Goal: Task Accomplishment & Management: Complete application form

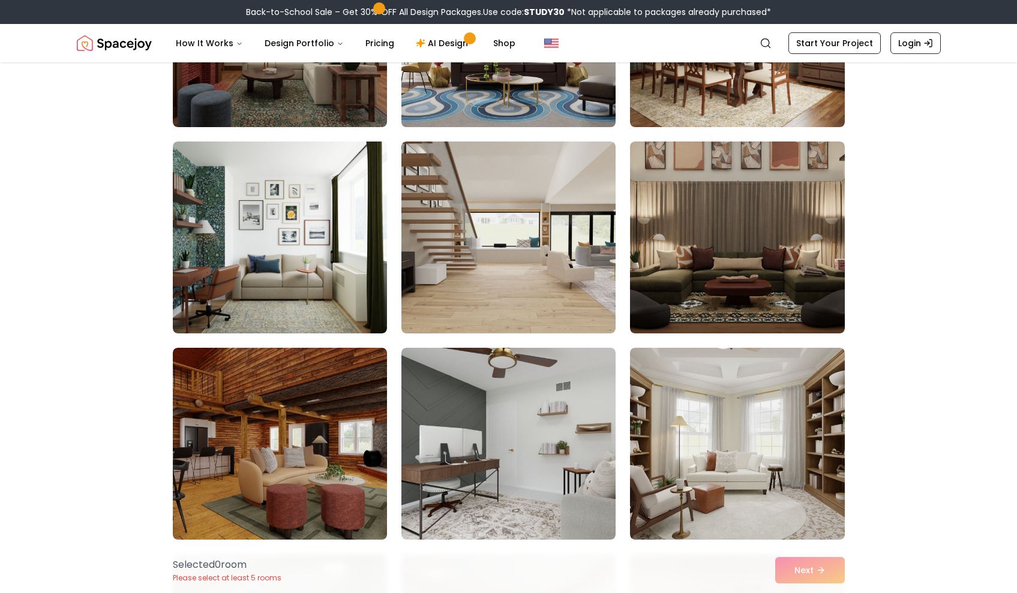
scroll to position [2705, 0]
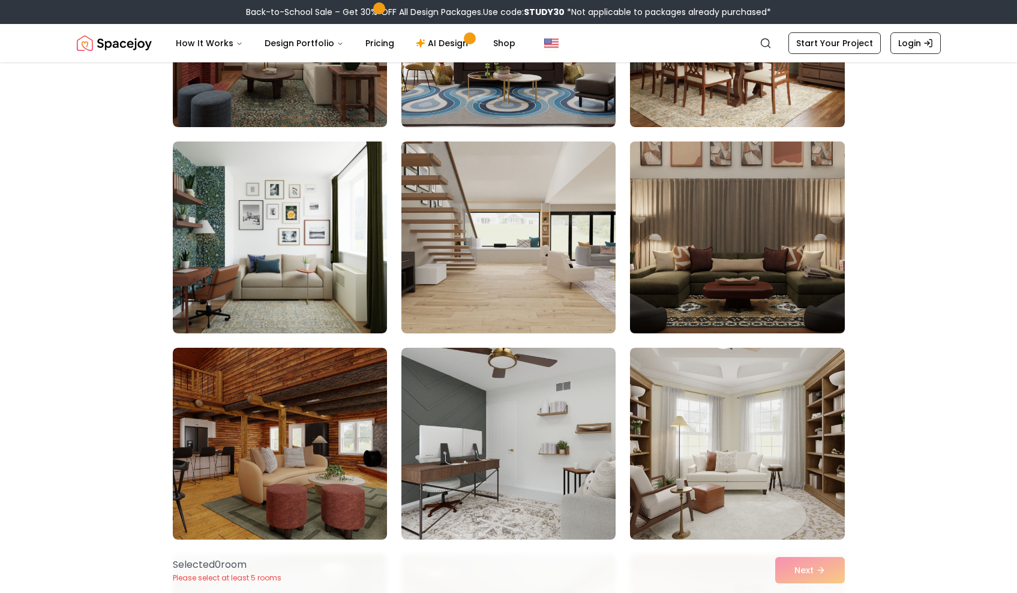
click at [766, 247] on img at bounding box center [737, 238] width 225 height 202
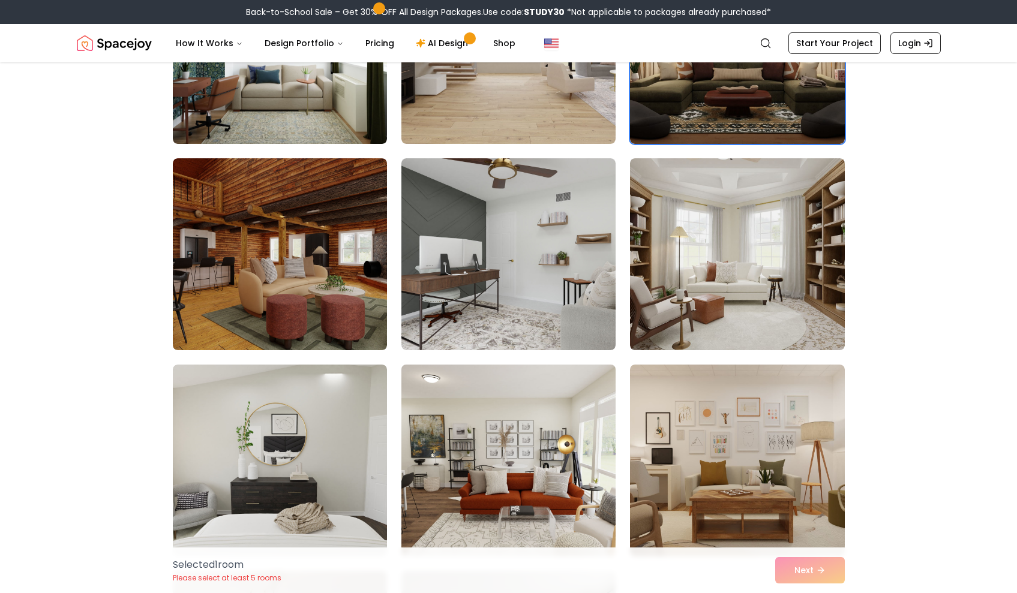
scroll to position [2894, 0]
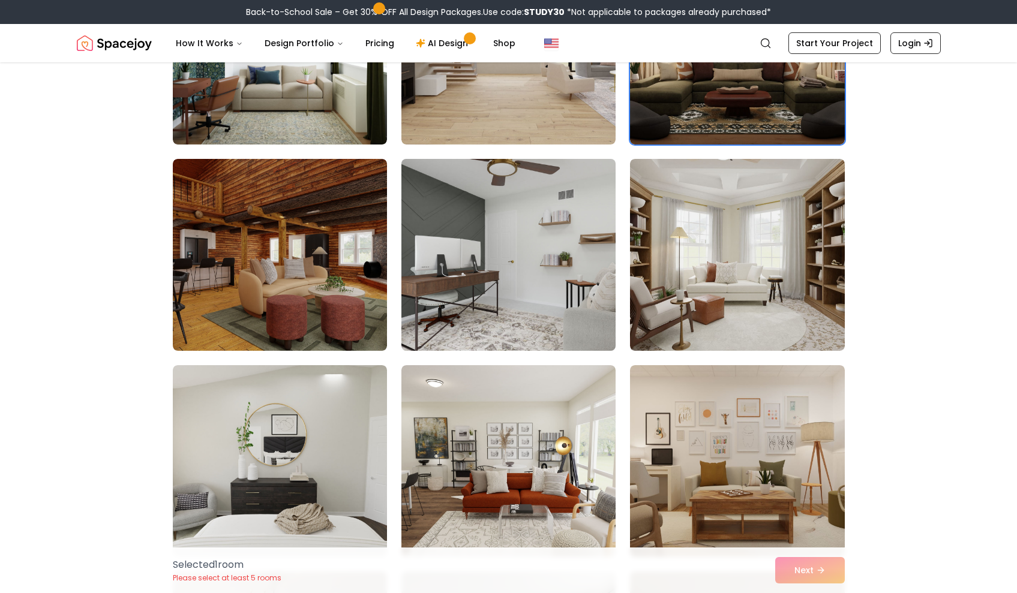
click at [494, 260] on img at bounding box center [508, 255] width 225 height 202
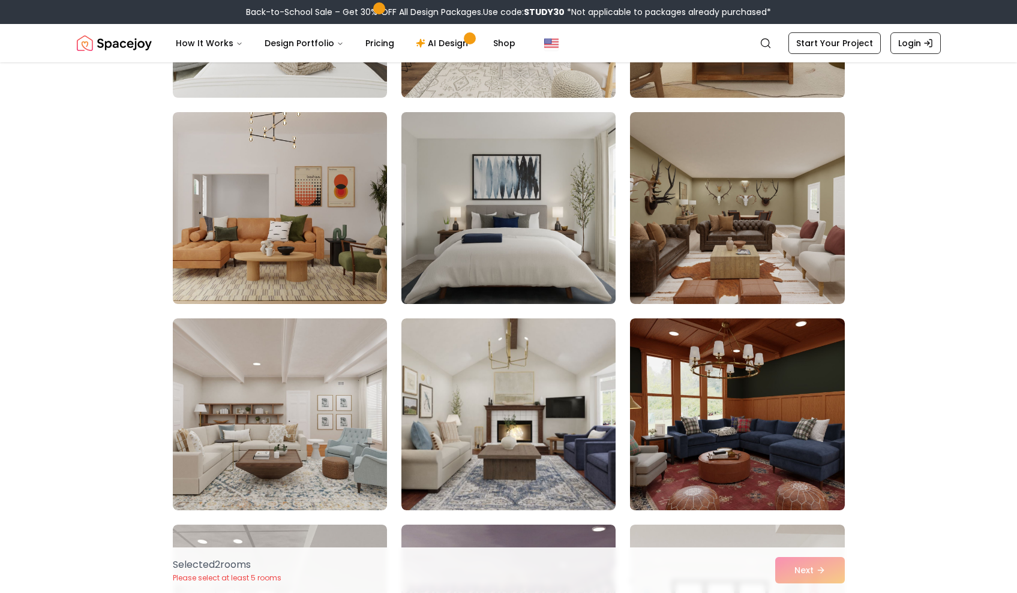
scroll to position [3371, 0]
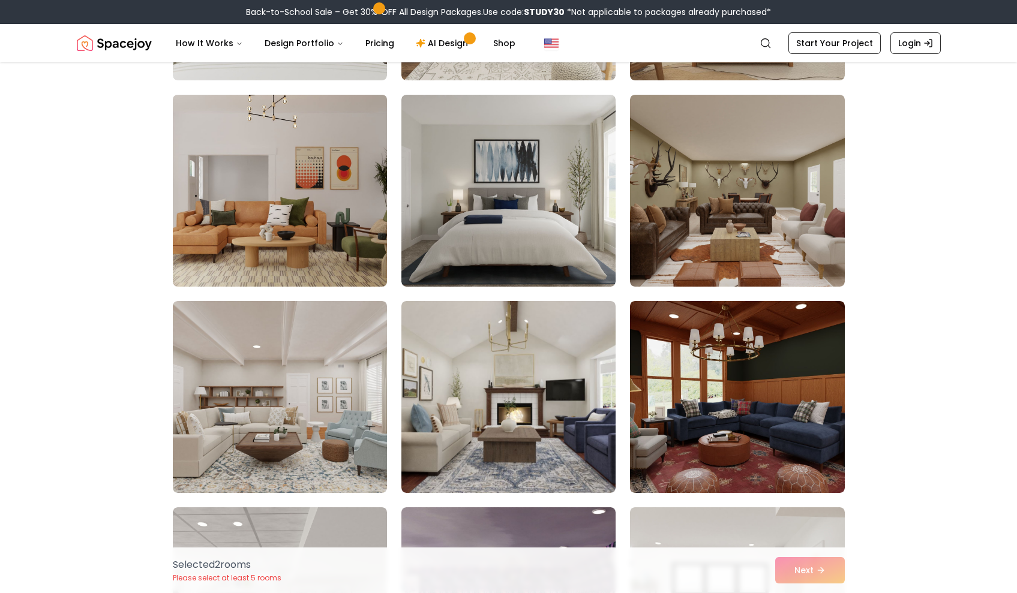
click at [294, 137] on img at bounding box center [279, 191] width 225 height 202
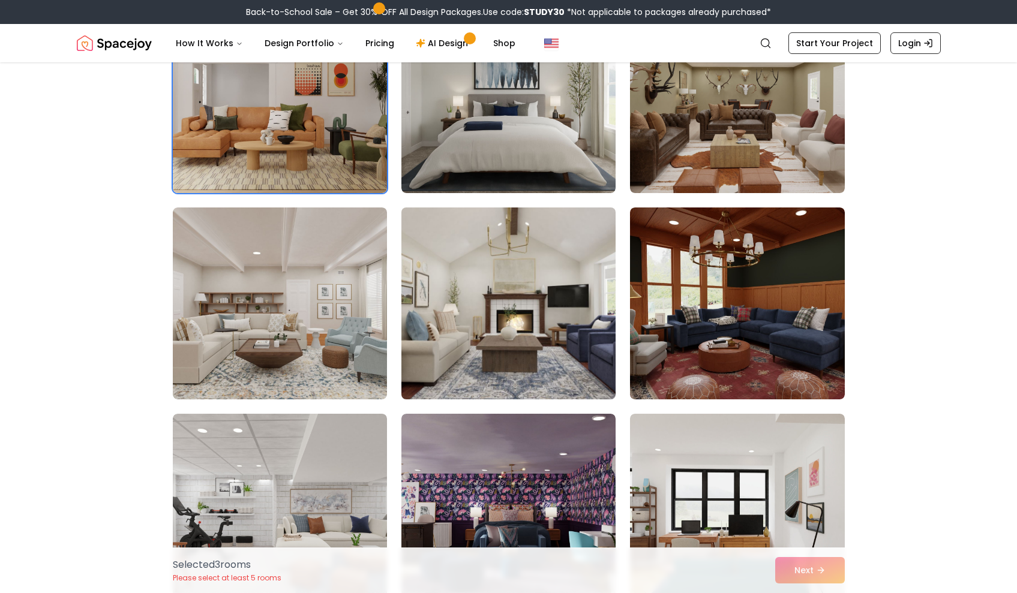
scroll to position [3464, 0]
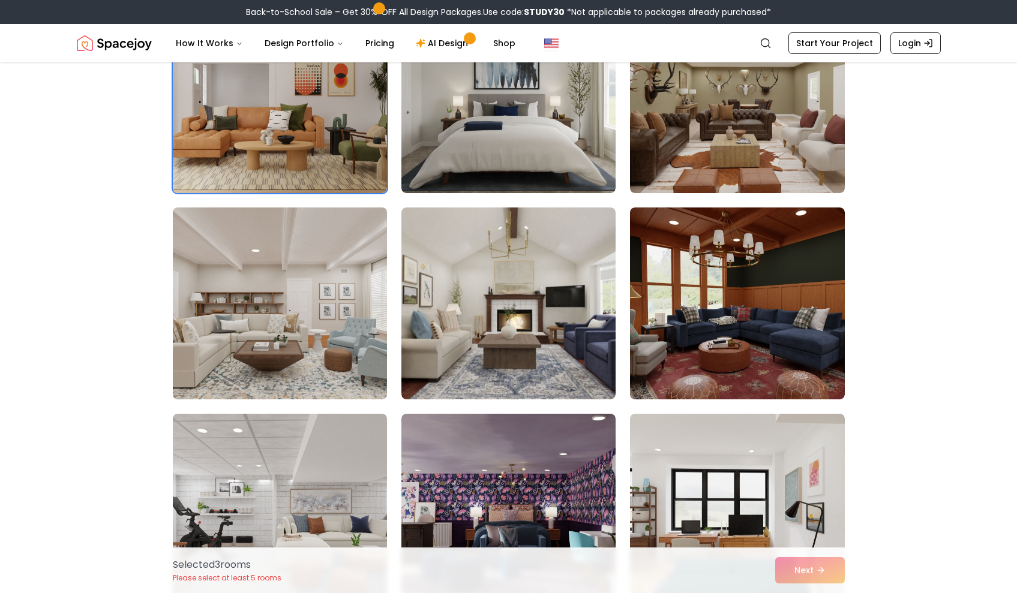
click at [306, 329] on img at bounding box center [279, 304] width 225 height 202
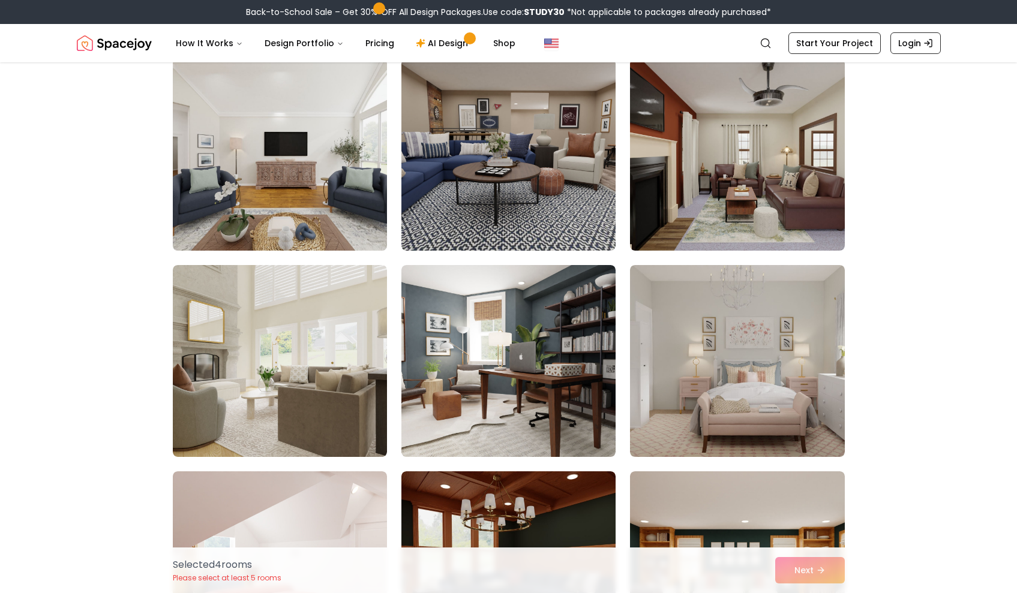
scroll to position [4235, 0]
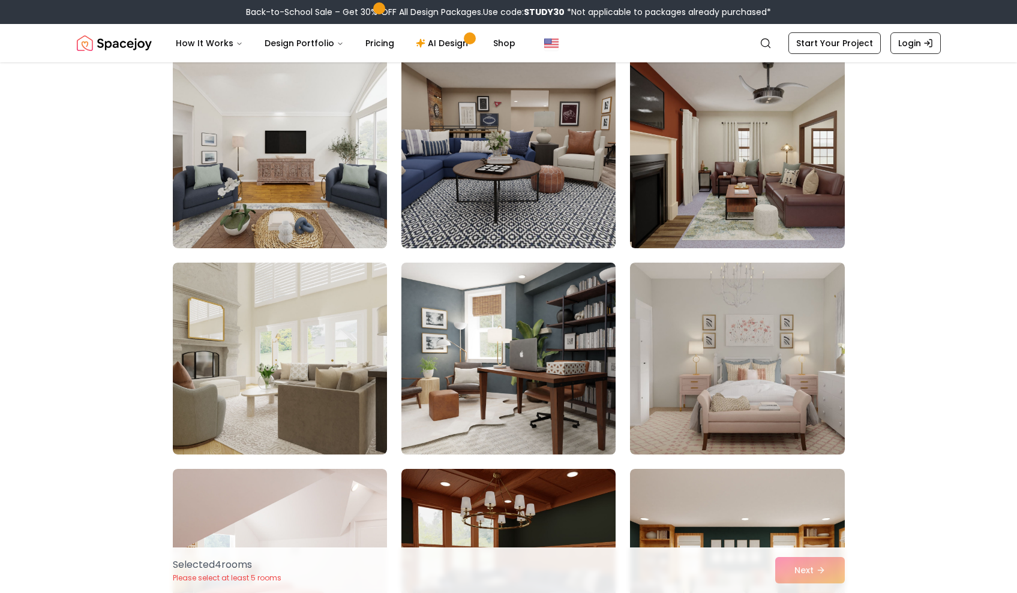
click at [467, 346] on img at bounding box center [508, 359] width 225 height 202
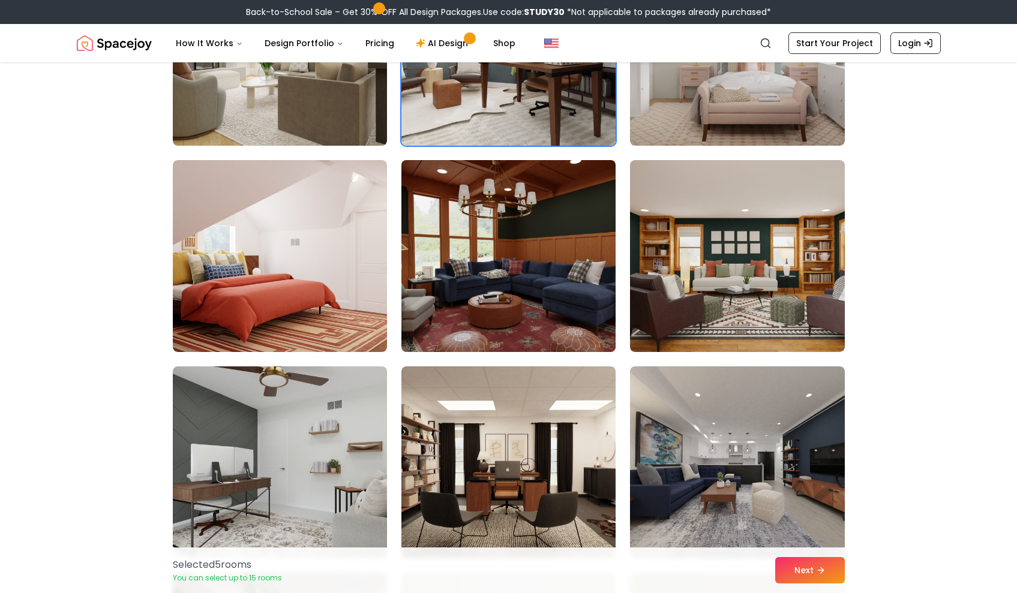
scroll to position [0, 0]
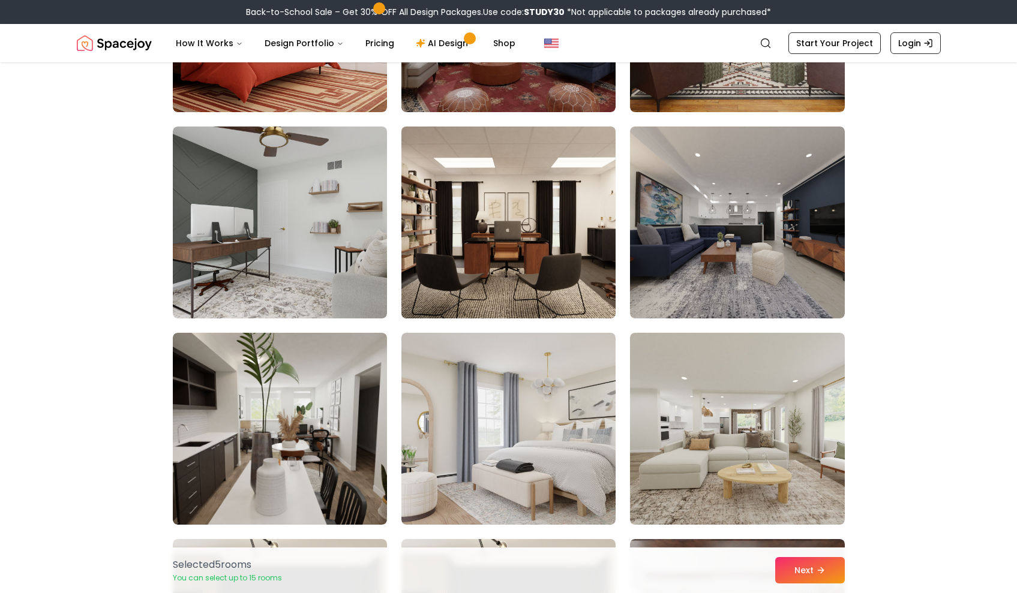
click at [477, 253] on img at bounding box center [508, 223] width 225 height 202
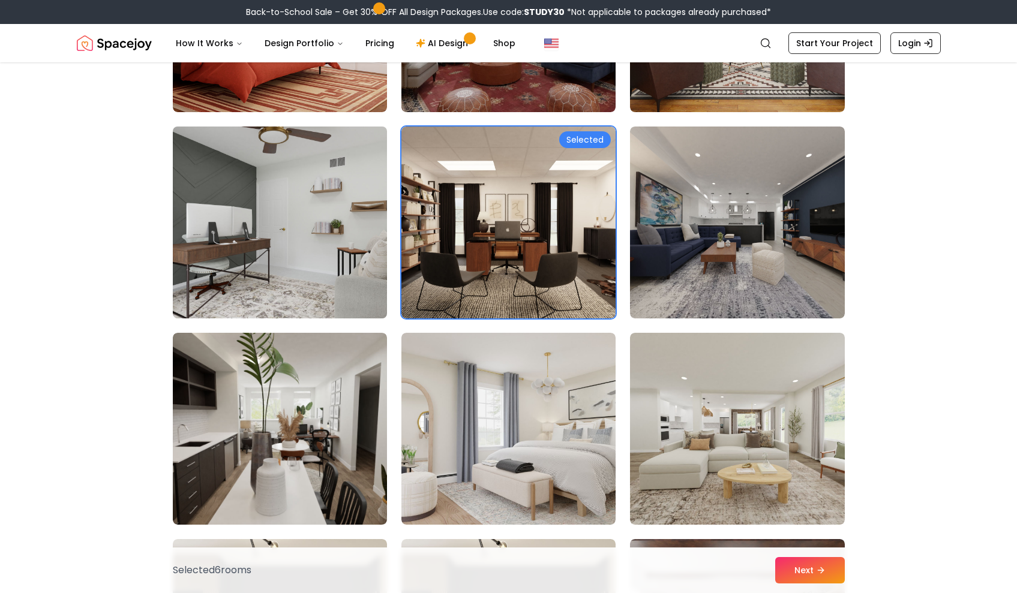
click at [322, 250] on img at bounding box center [279, 223] width 225 height 202
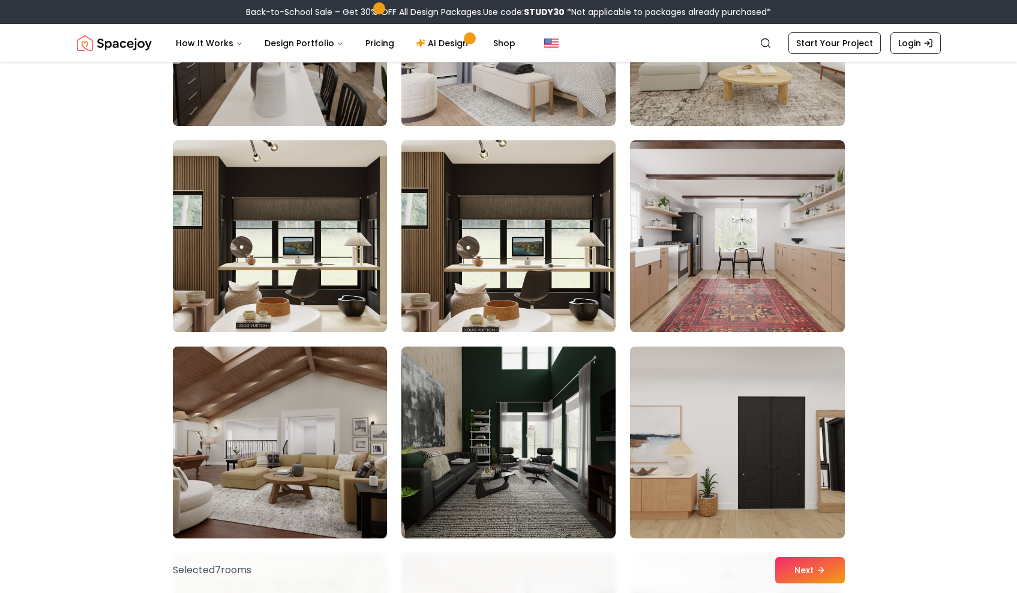
click at [498, 241] on img at bounding box center [508, 237] width 225 height 202
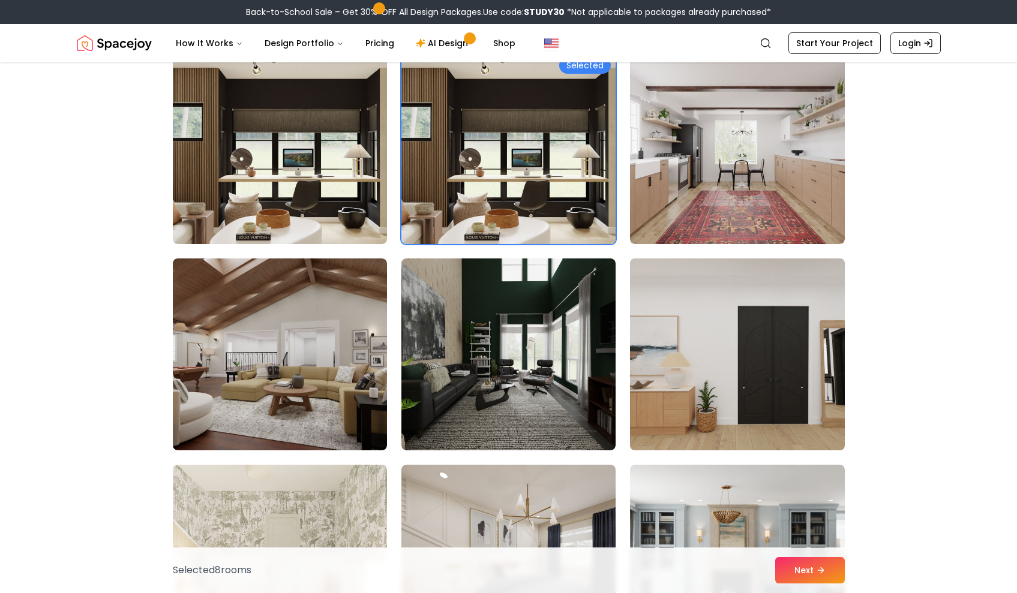
click at [679, 385] on img at bounding box center [737, 355] width 225 height 202
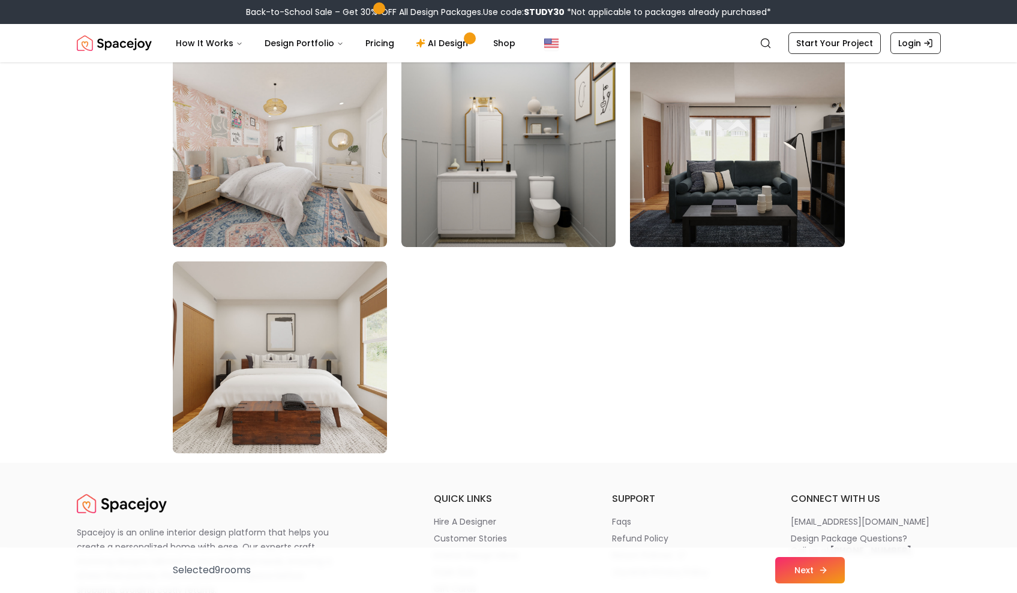
click at [806, 574] on button "Next" at bounding box center [810, 570] width 70 height 26
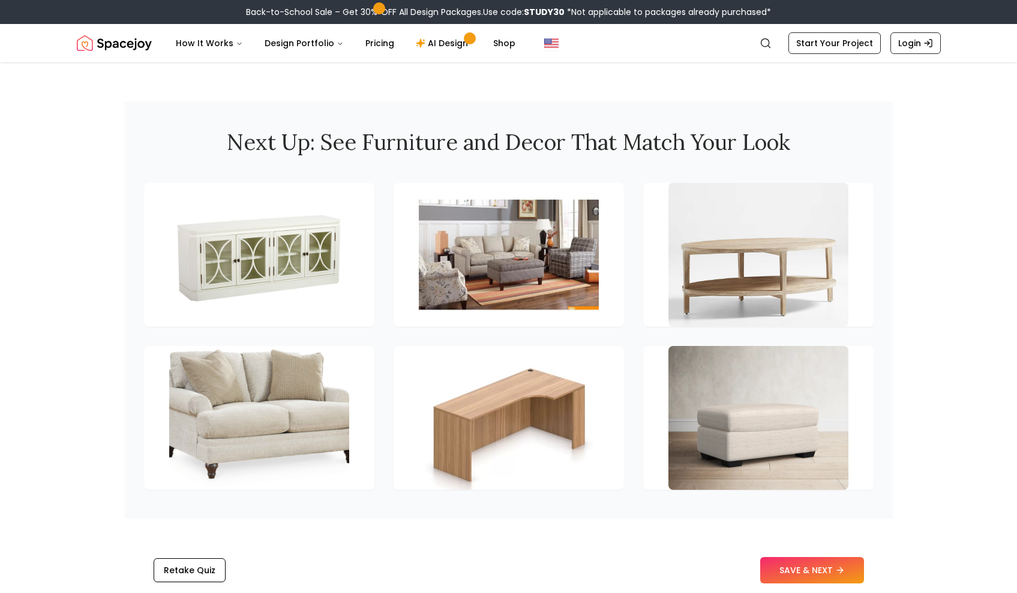
scroll to position [1637, 0]
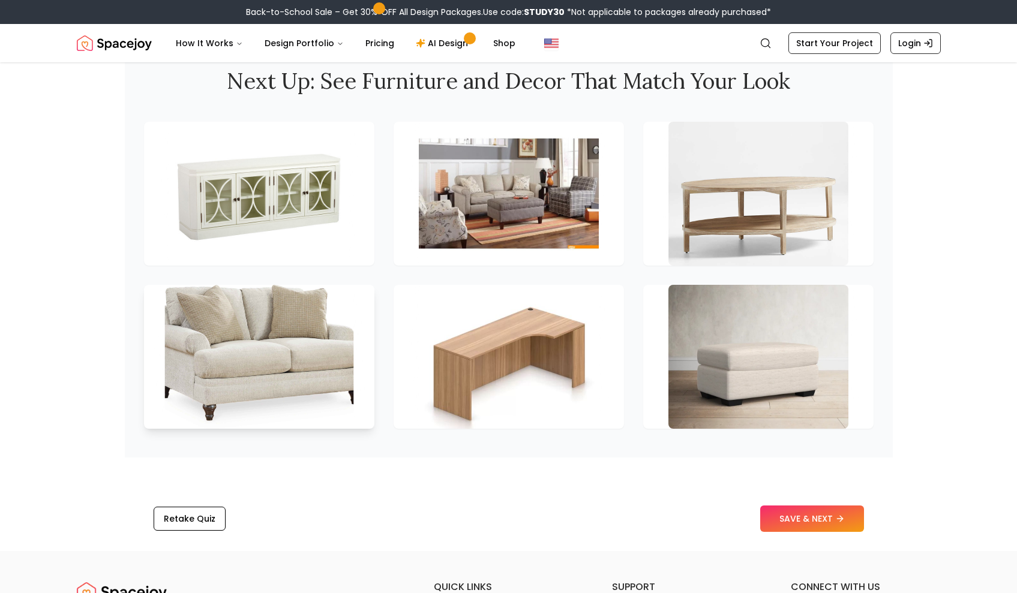
click at [263, 357] on img at bounding box center [258, 356] width 189 height 151
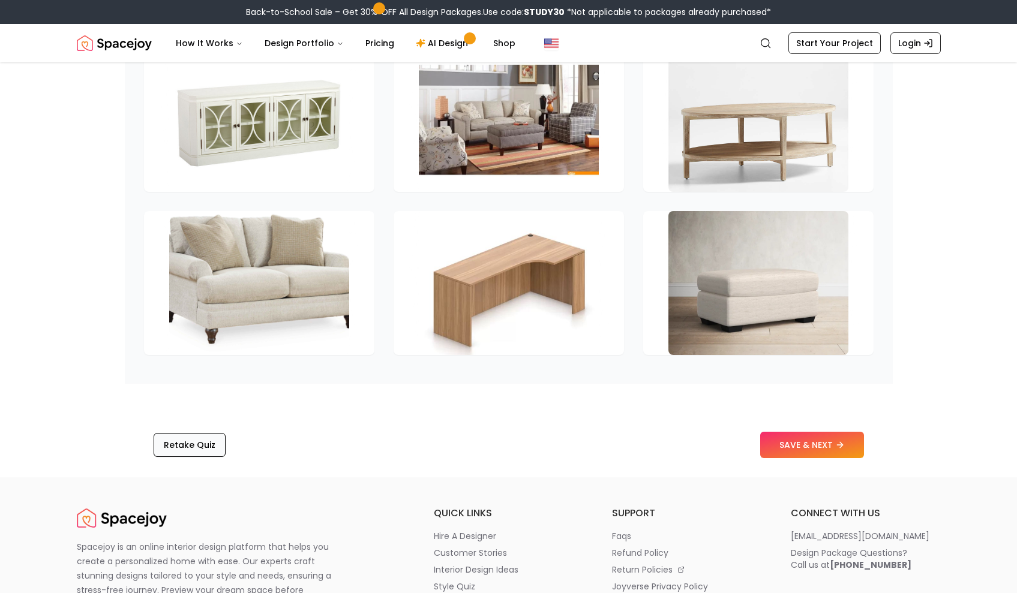
click at [191, 450] on button "Retake Quiz" at bounding box center [190, 445] width 72 height 24
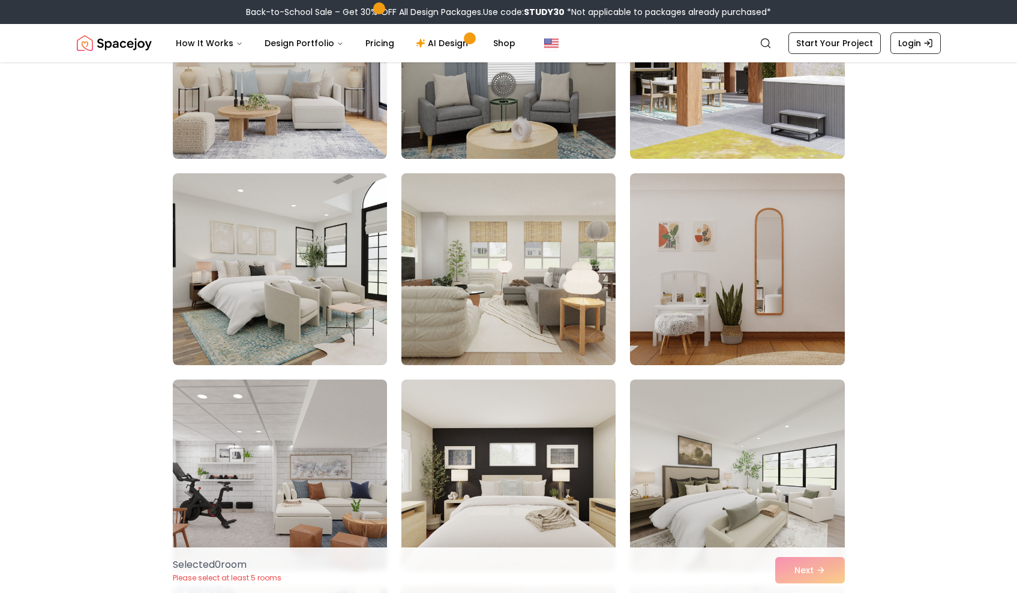
scroll to position [1228, 0]
click at [500, 269] on img at bounding box center [508, 270] width 225 height 202
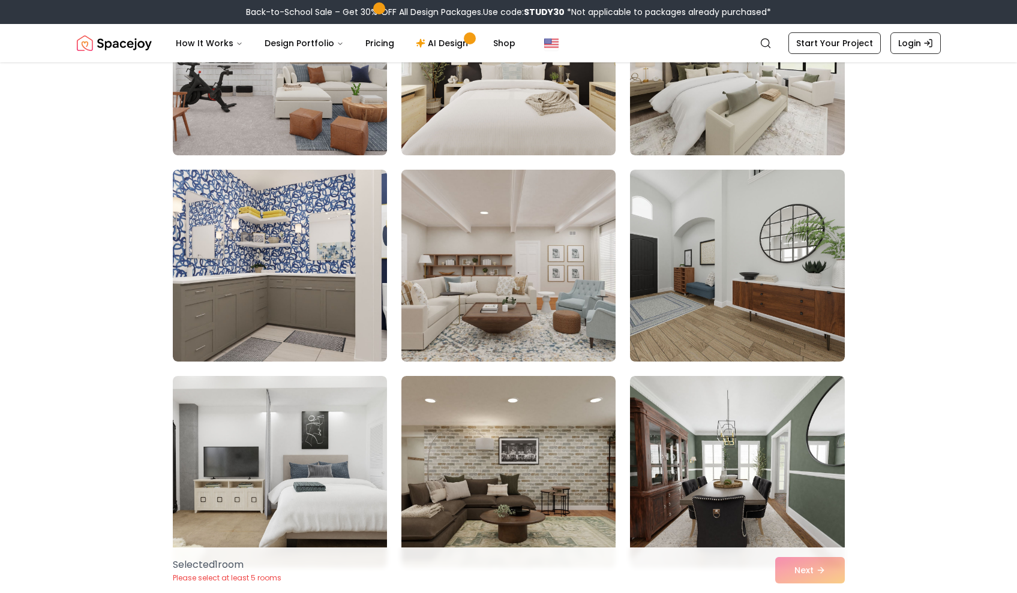
scroll to position [1644, 0]
click at [553, 309] on img at bounding box center [508, 267] width 225 height 202
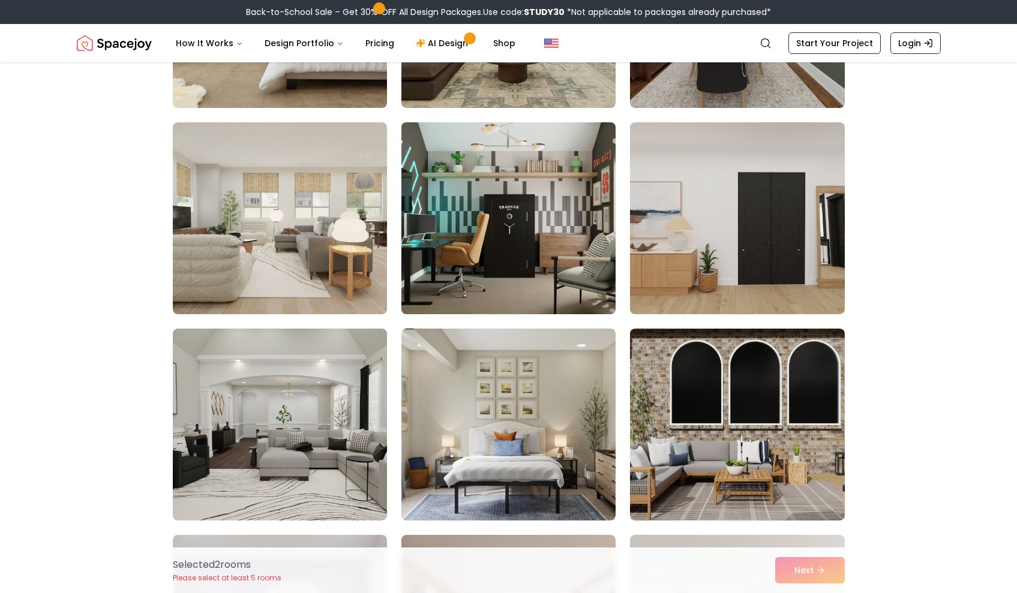
scroll to position [2116, 0]
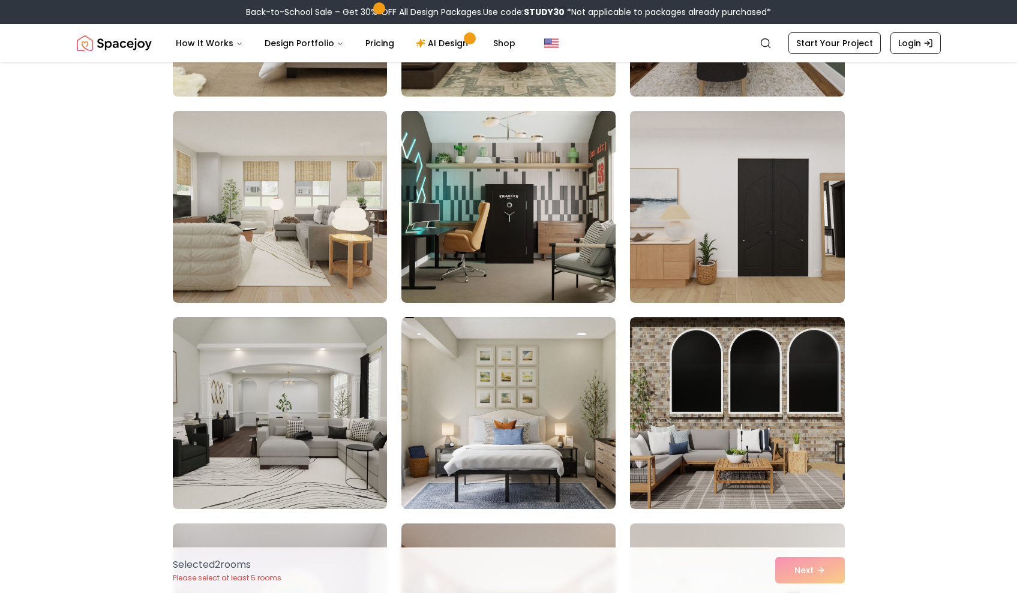
click at [722, 204] on img at bounding box center [737, 207] width 225 height 202
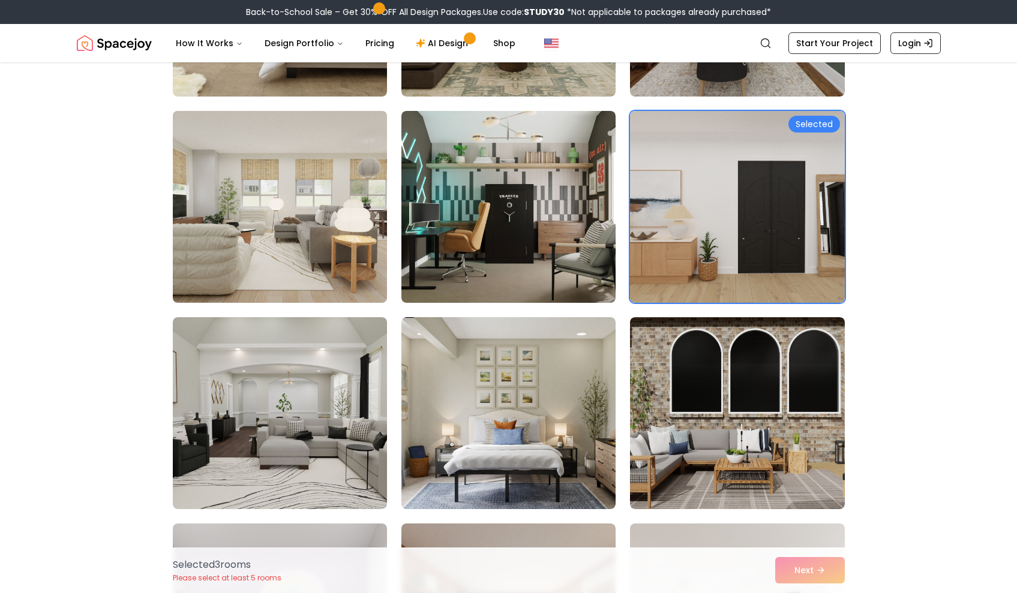
click at [358, 253] on img at bounding box center [279, 207] width 225 height 202
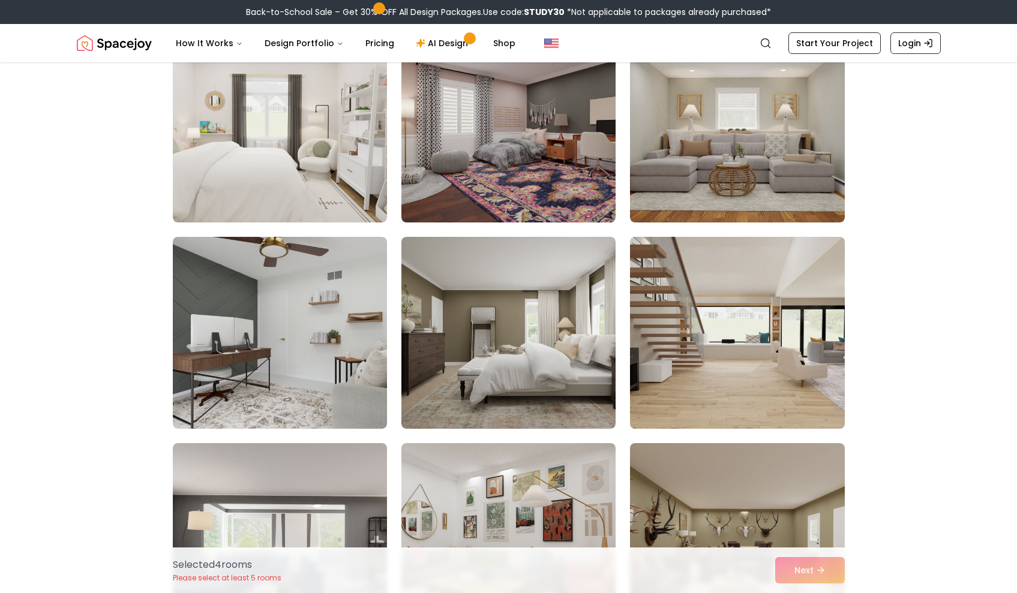
scroll to position [3533, 0]
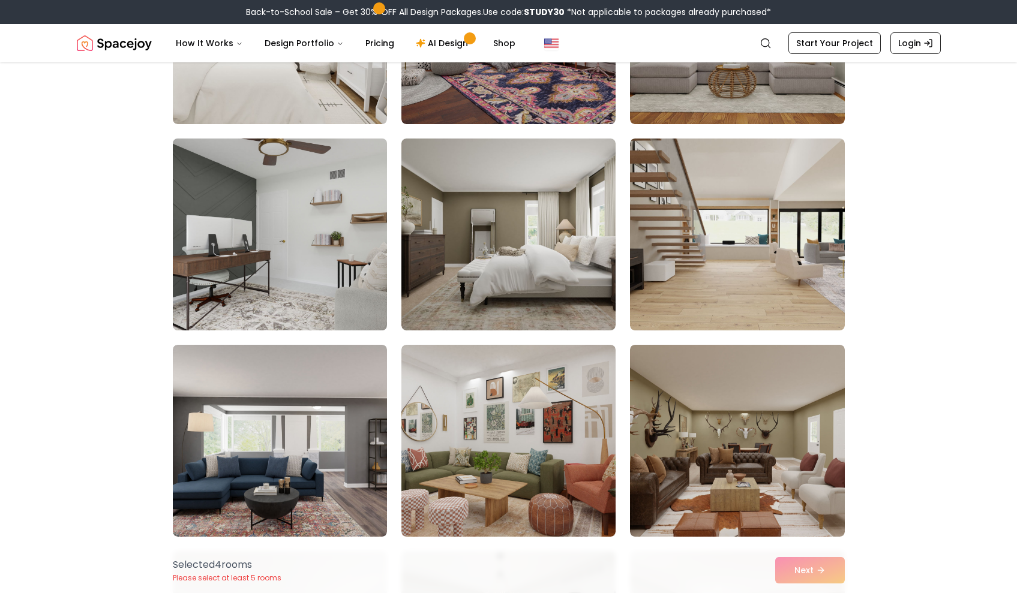
click at [320, 230] on img at bounding box center [279, 235] width 225 height 202
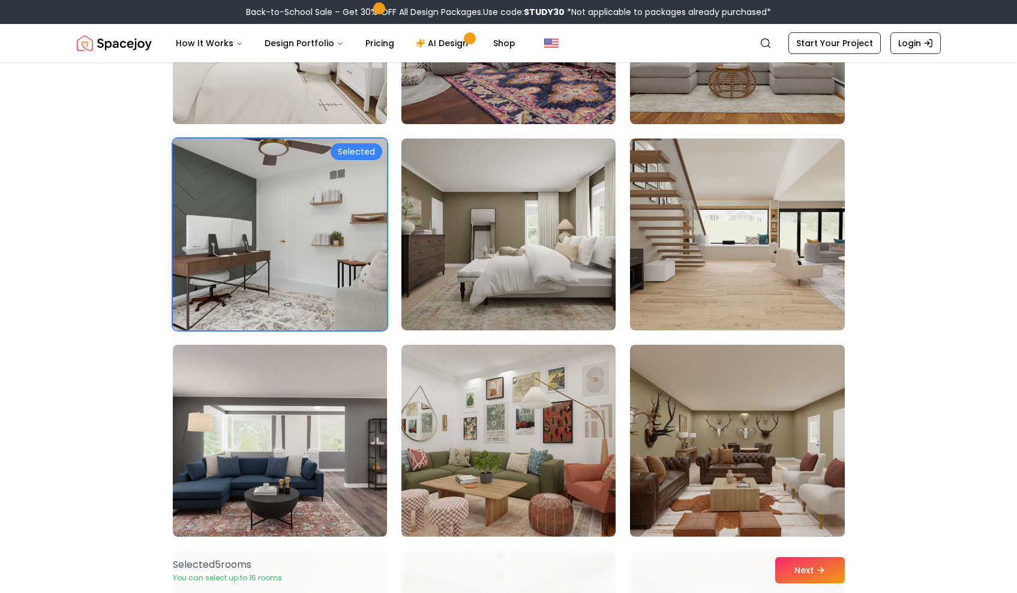
click at [351, 232] on img at bounding box center [279, 235] width 225 height 202
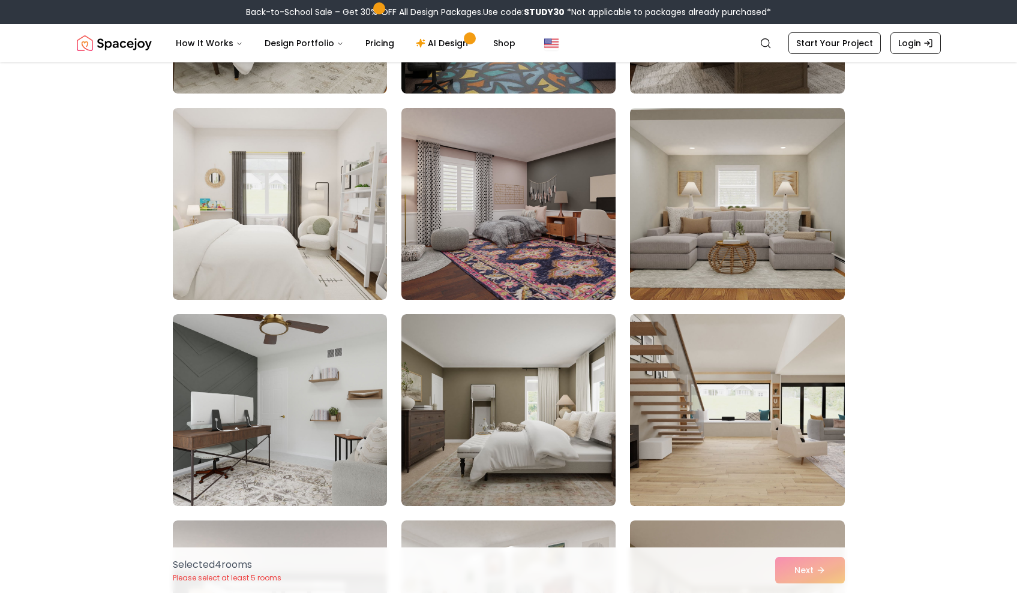
scroll to position [3332, 0]
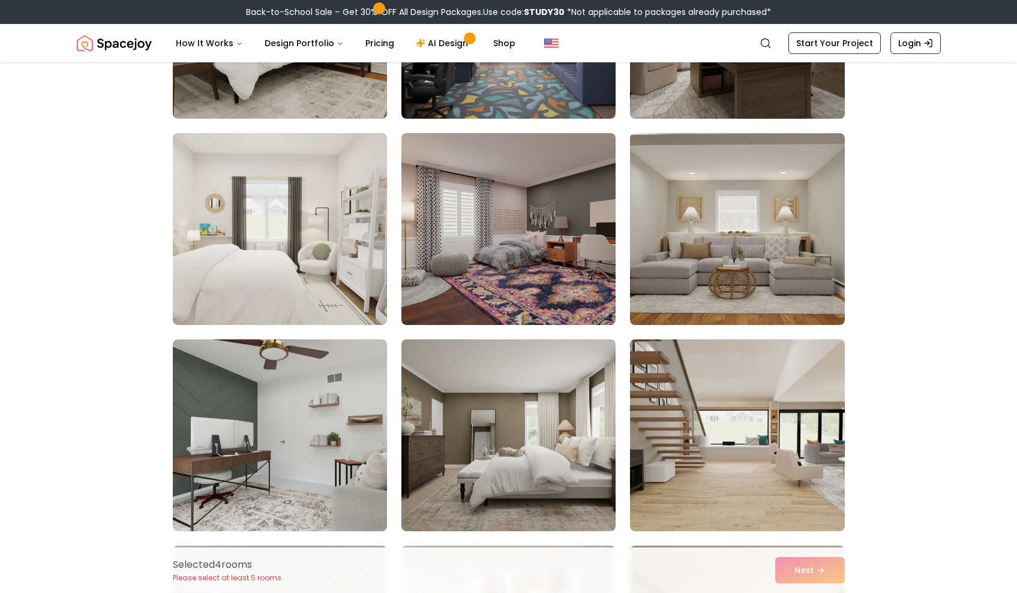
click at [751, 74] on img at bounding box center [737, 23] width 225 height 202
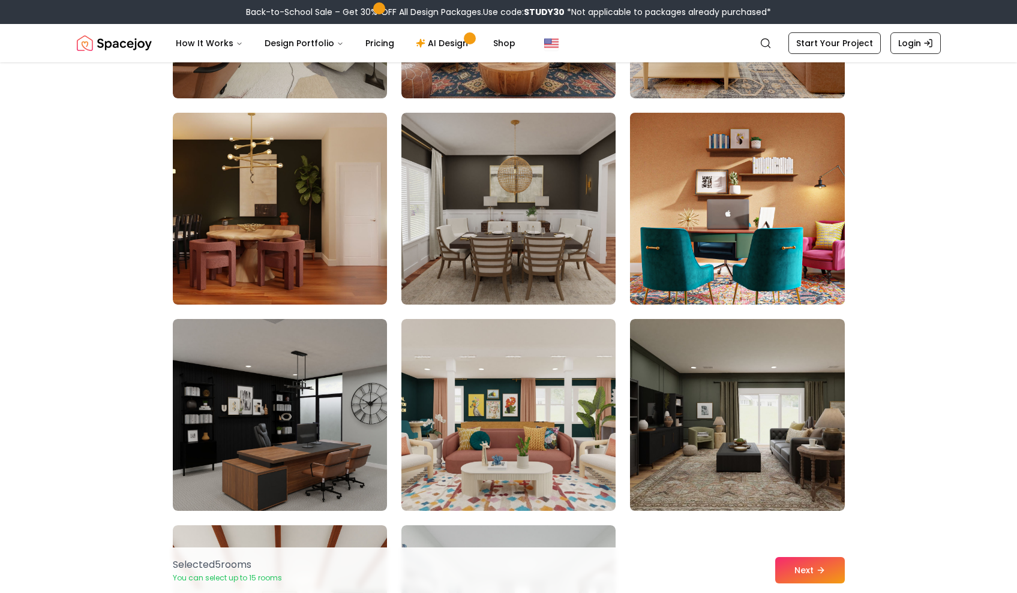
scroll to position [5005, 0]
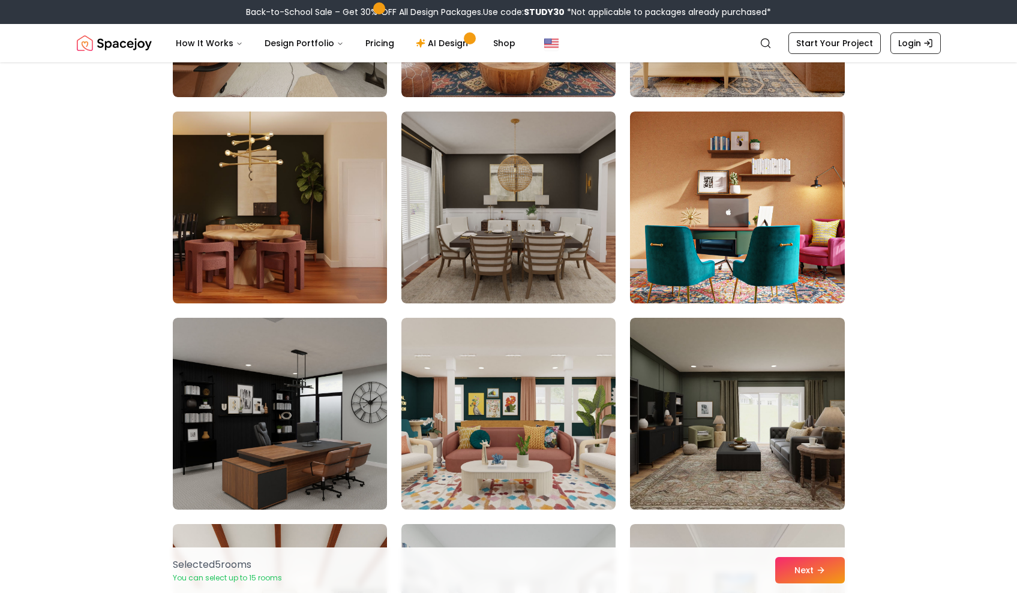
click at [320, 236] on img at bounding box center [279, 208] width 225 height 202
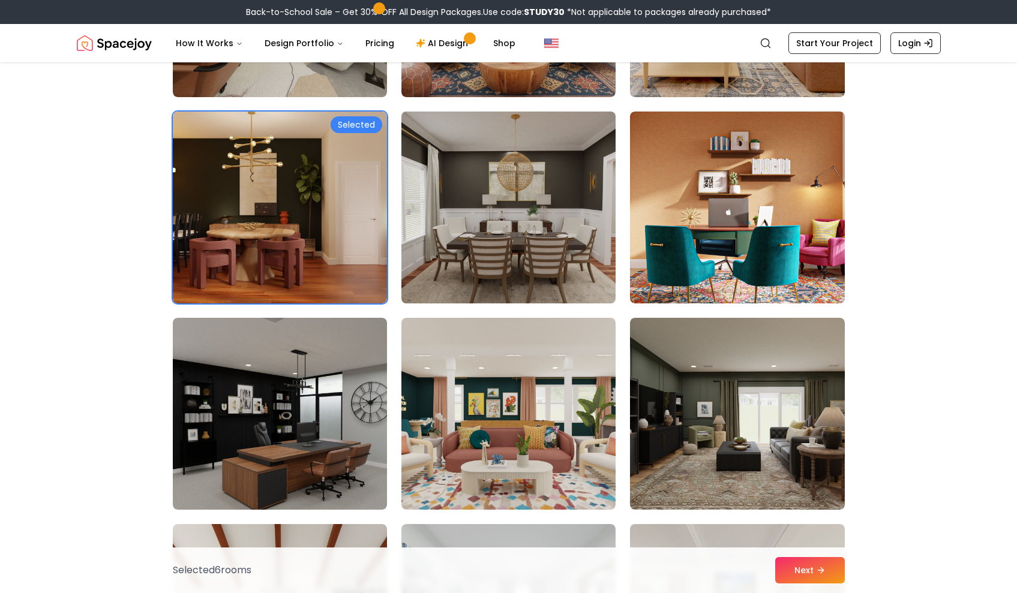
click at [493, 256] on img at bounding box center [508, 208] width 225 height 202
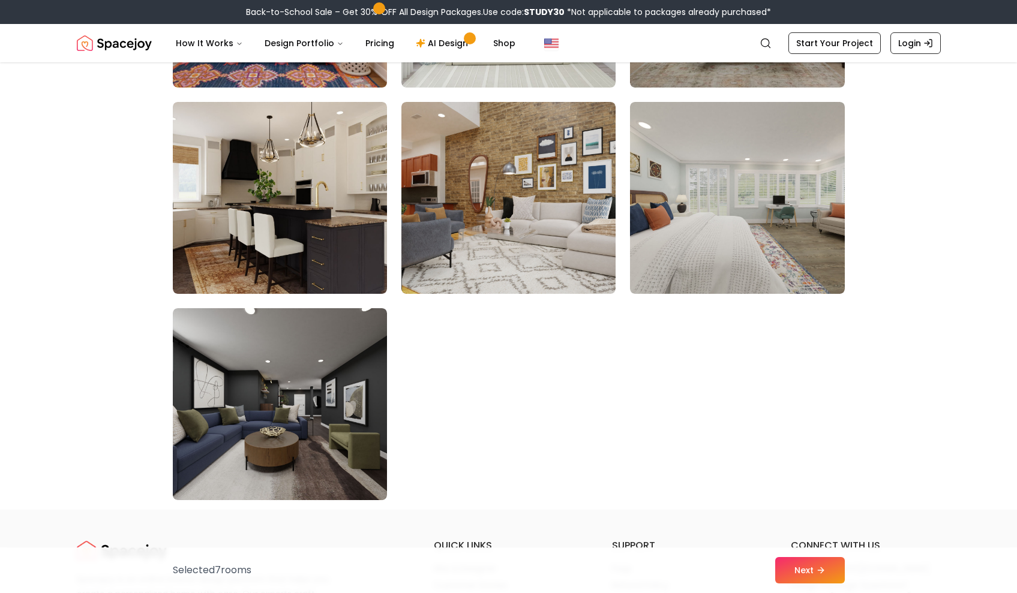
scroll to position [6666, 0]
click at [832, 577] on button "Next" at bounding box center [810, 570] width 70 height 26
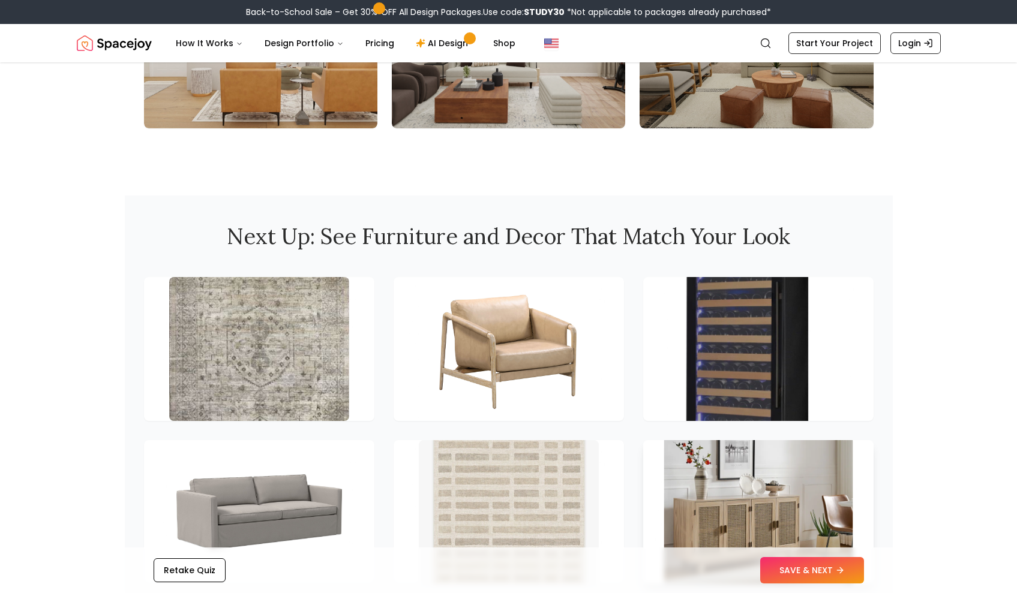
scroll to position [1541, 0]
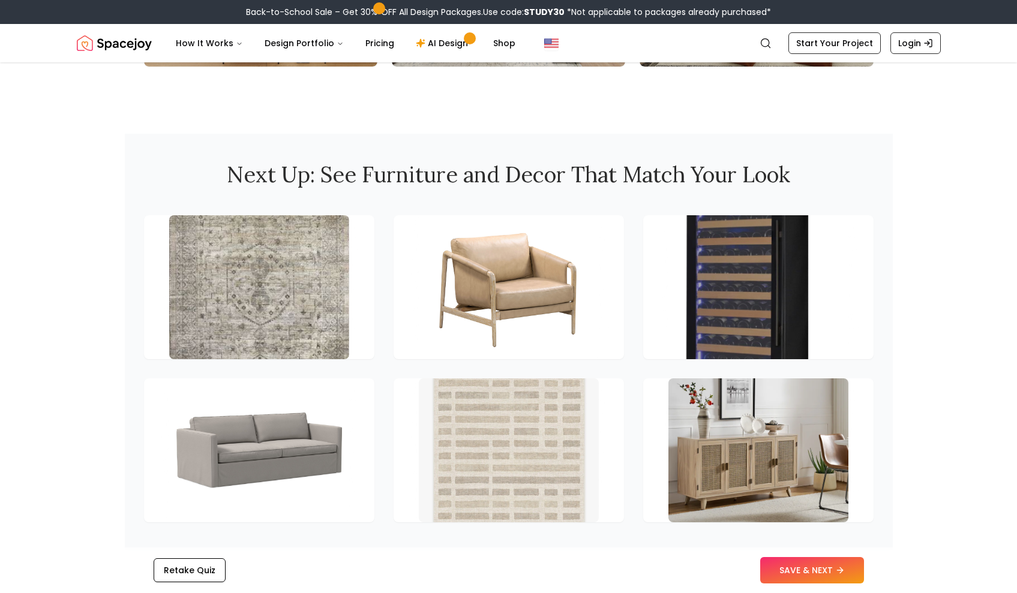
click at [805, 571] on button "SAVE & NEXT" at bounding box center [812, 570] width 104 height 26
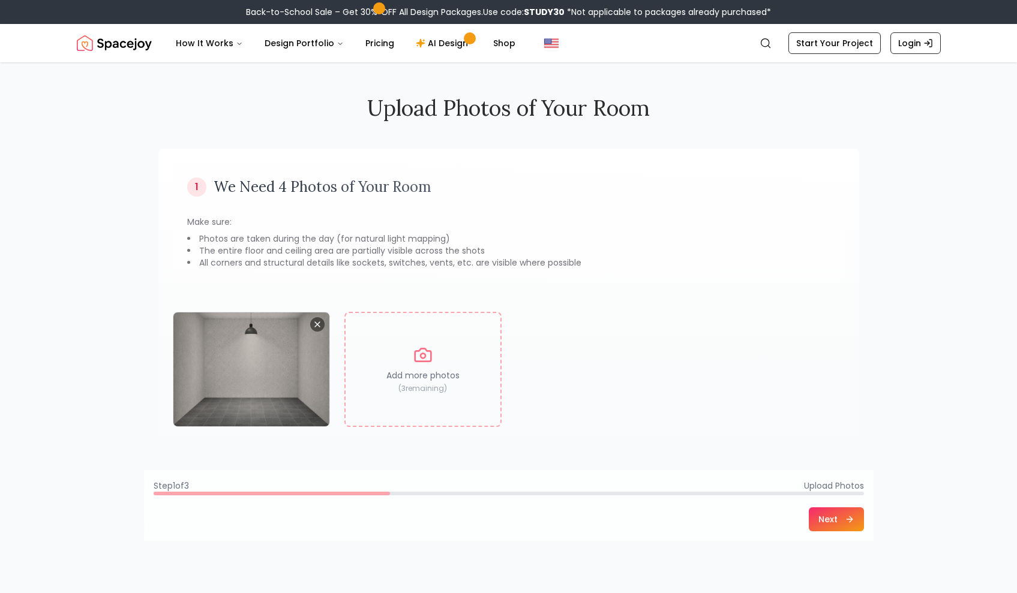
click at [819, 518] on button "Next" at bounding box center [836, 520] width 55 height 24
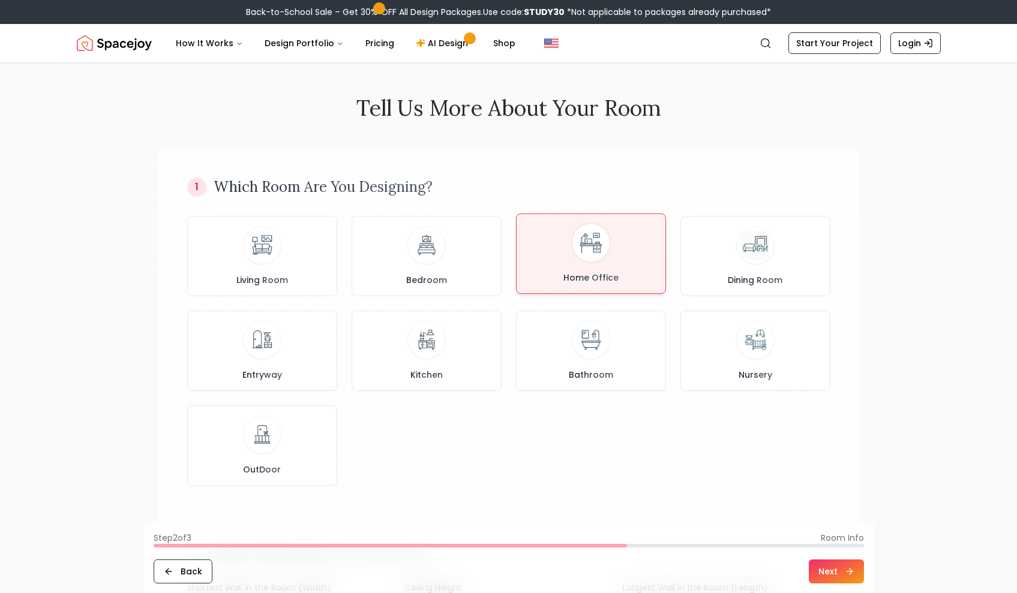
click at [595, 264] on div "Home Office" at bounding box center [591, 254] width 130 height 60
click at [851, 576] on icon at bounding box center [850, 572] width 10 height 10
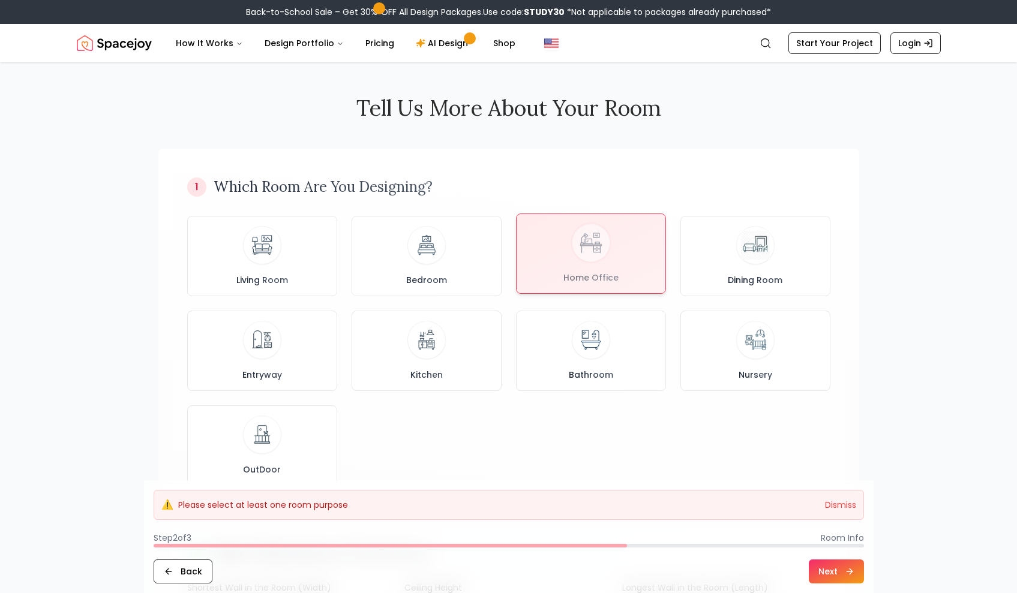
click at [584, 236] on div at bounding box center [591, 253] width 149 height 79
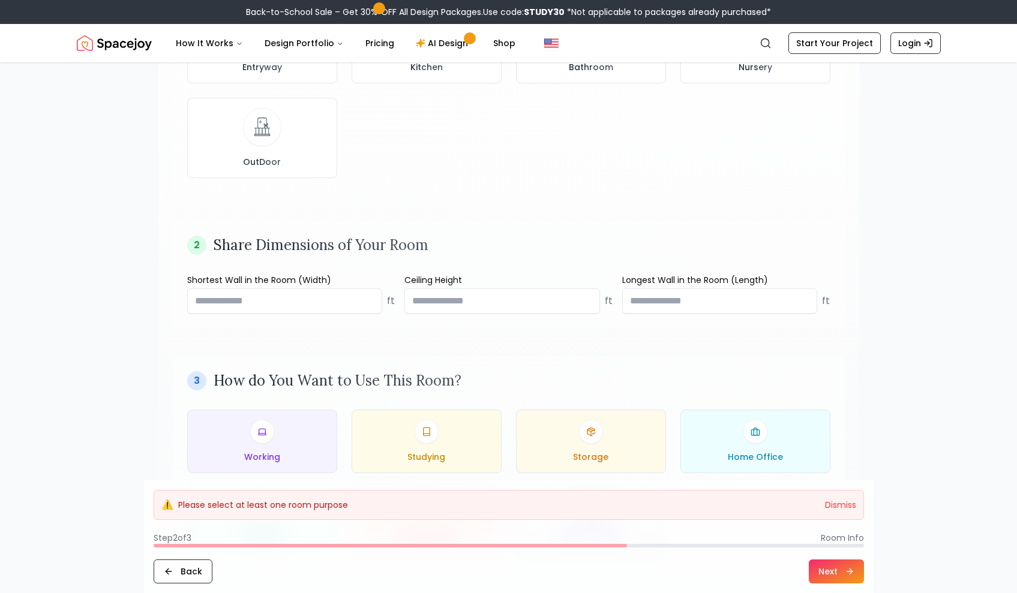
scroll to position [370, 0]
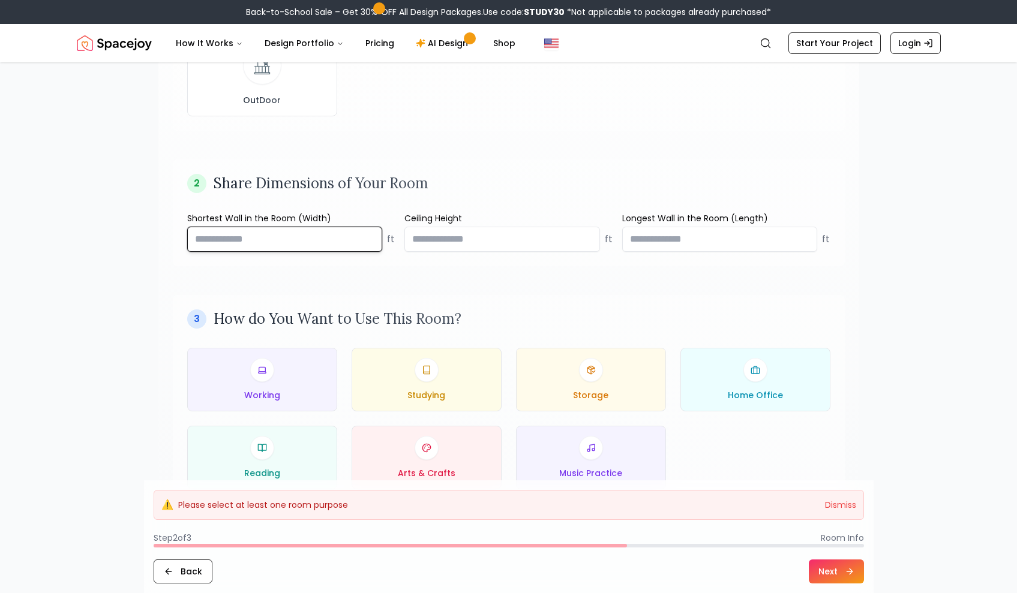
click at [313, 244] on input "number" at bounding box center [285, 239] width 196 height 25
click at [484, 245] on input "number" at bounding box center [502, 239] width 196 height 25
click at [586, 238] on input "****" at bounding box center [502, 239] width 196 height 25
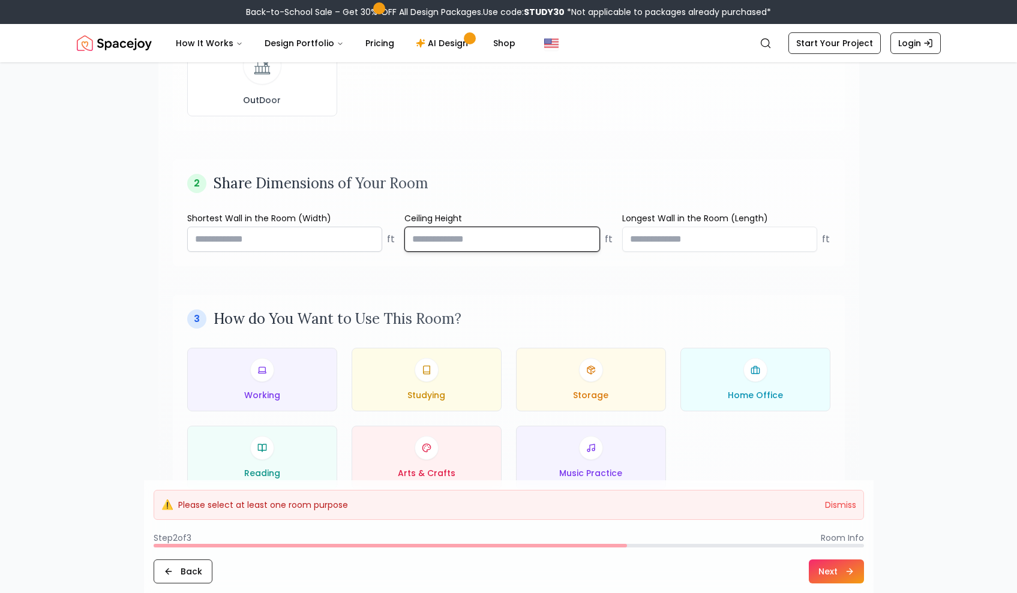
drag, startPoint x: 495, startPoint y: 243, endPoint x: 355, endPoint y: 236, distance: 140.0
click at [355, 236] on div "Shortest Wall in the Room (Width) ft Ceiling Height **** ft Longest Wall in the…" at bounding box center [508, 232] width 643 height 40
type input "***"
click at [271, 245] on input "number" at bounding box center [285, 239] width 196 height 25
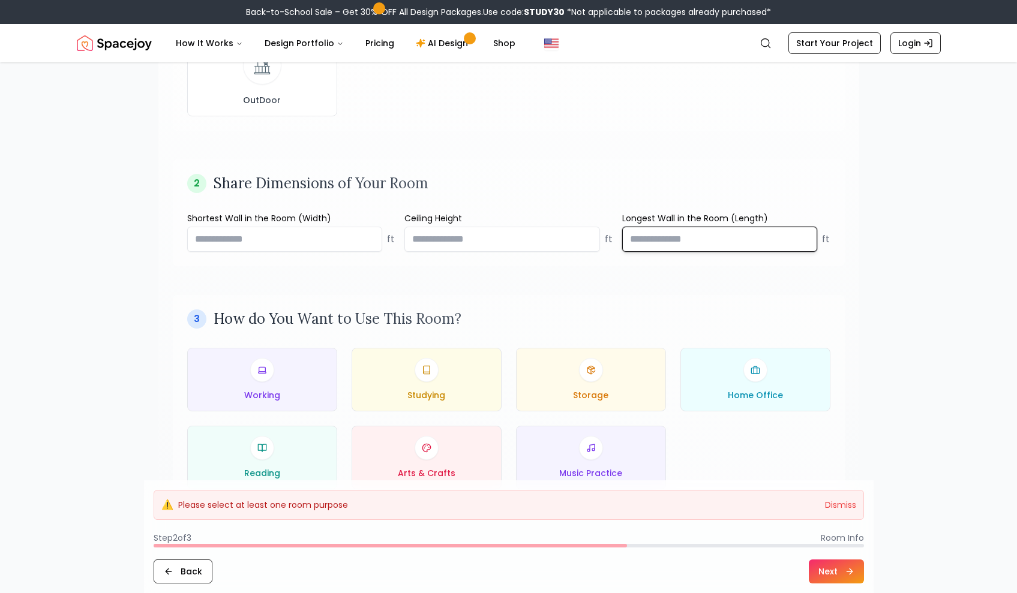
click at [731, 238] on input "number" at bounding box center [720, 239] width 196 height 25
type input "**"
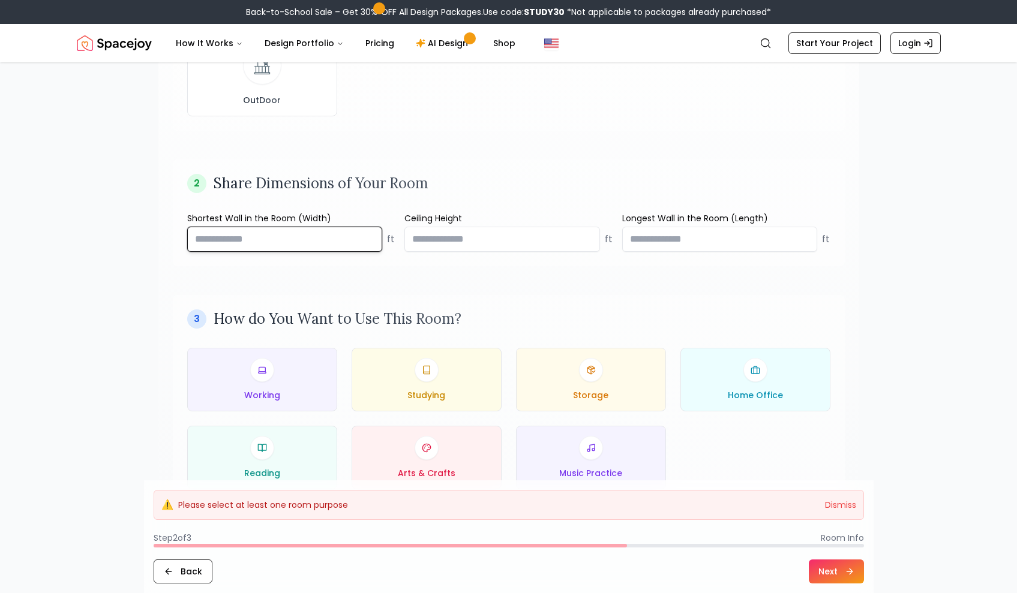
click at [274, 234] on input "number" at bounding box center [285, 239] width 196 height 25
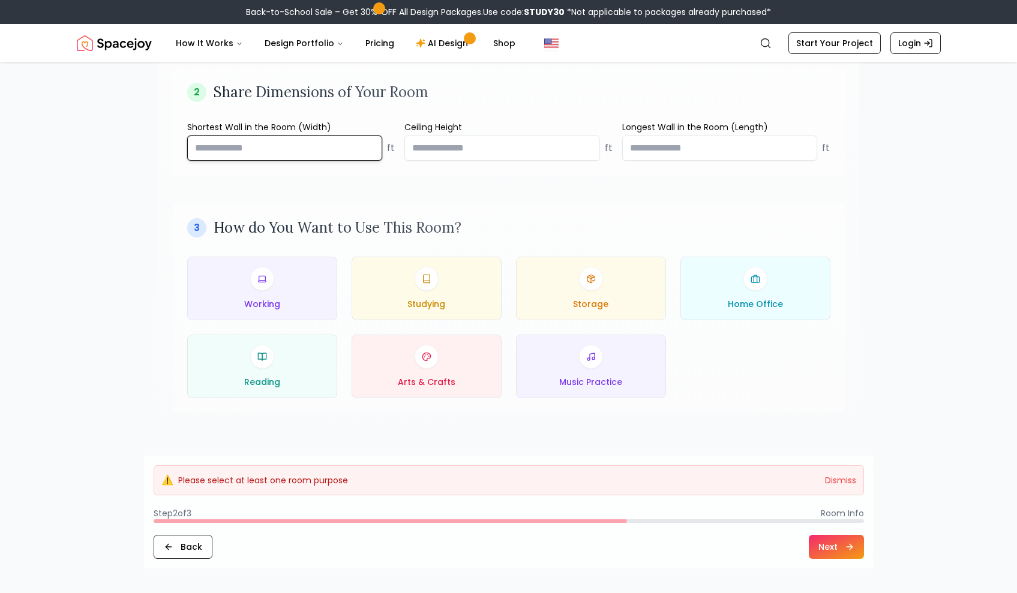
scroll to position [469, 0]
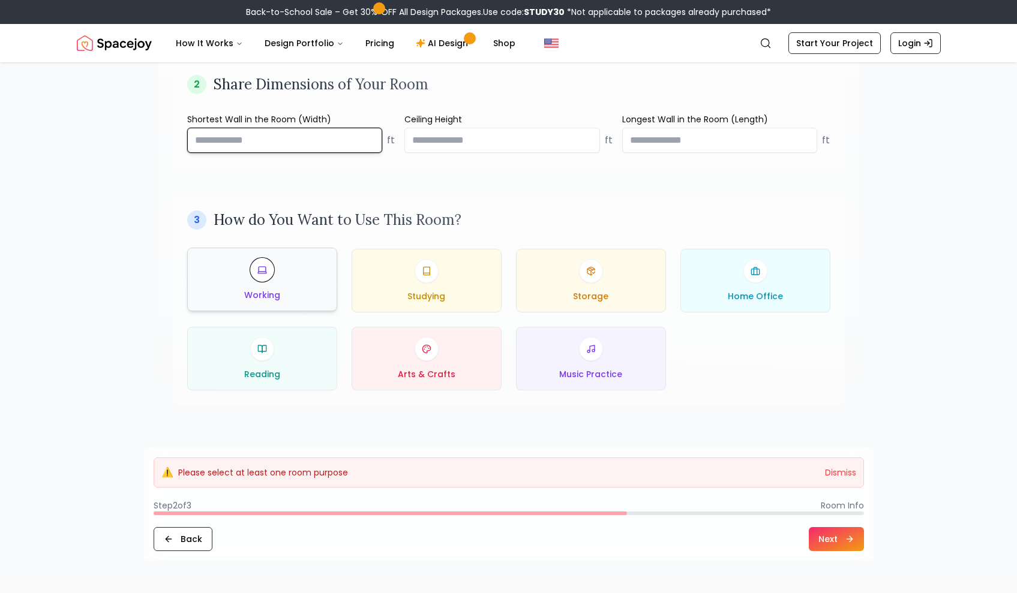
type input "****"
click at [301, 286] on div "Working" at bounding box center [262, 279] width 130 height 43
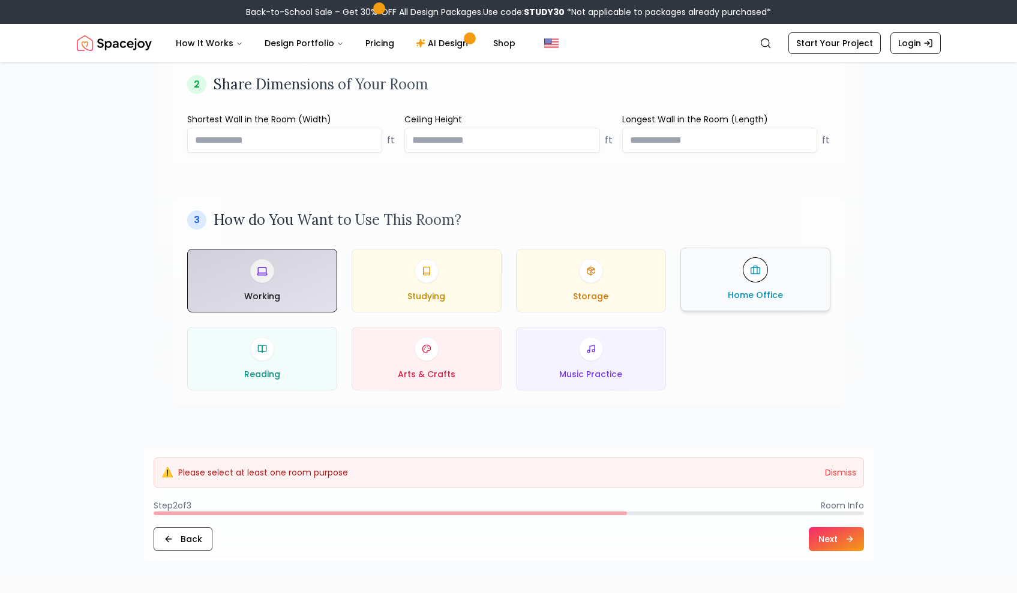
click at [717, 301] on div "Home Office" at bounding box center [756, 279] width 130 height 43
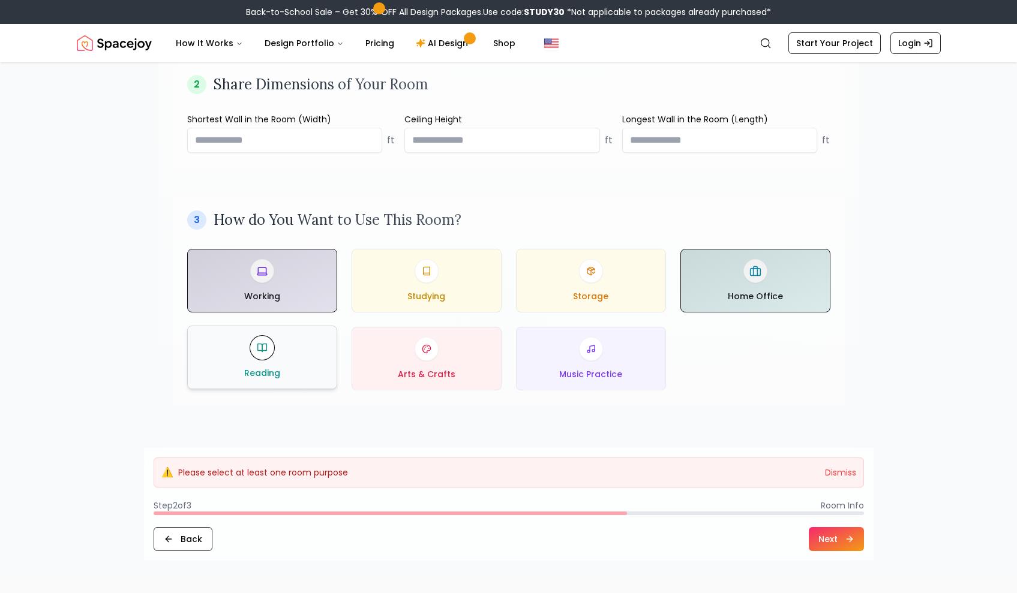
click at [314, 376] on div "Reading" at bounding box center [262, 357] width 130 height 43
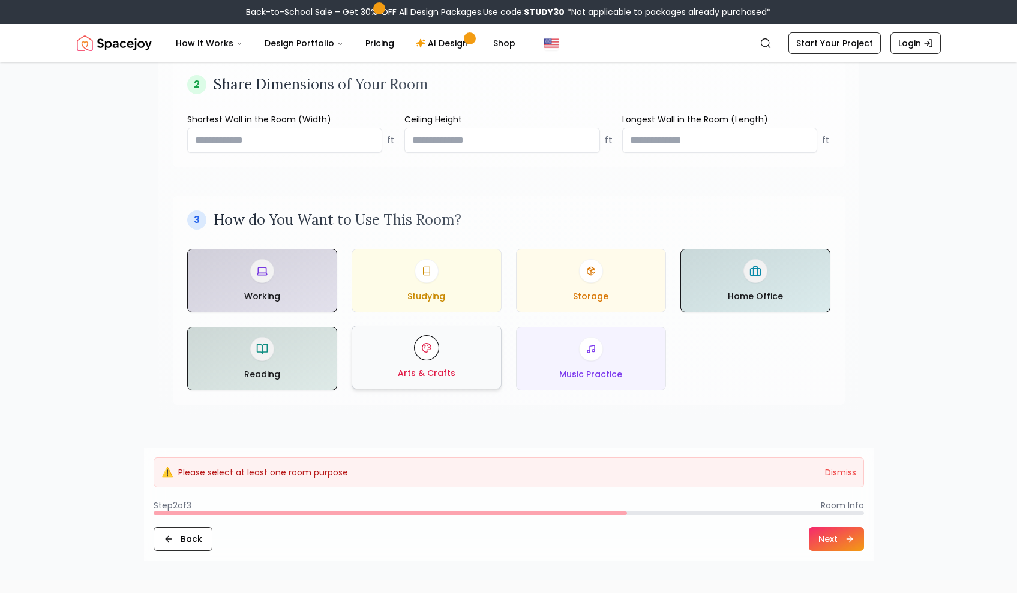
click at [380, 373] on div "Arts & Crafts" at bounding box center [427, 357] width 130 height 43
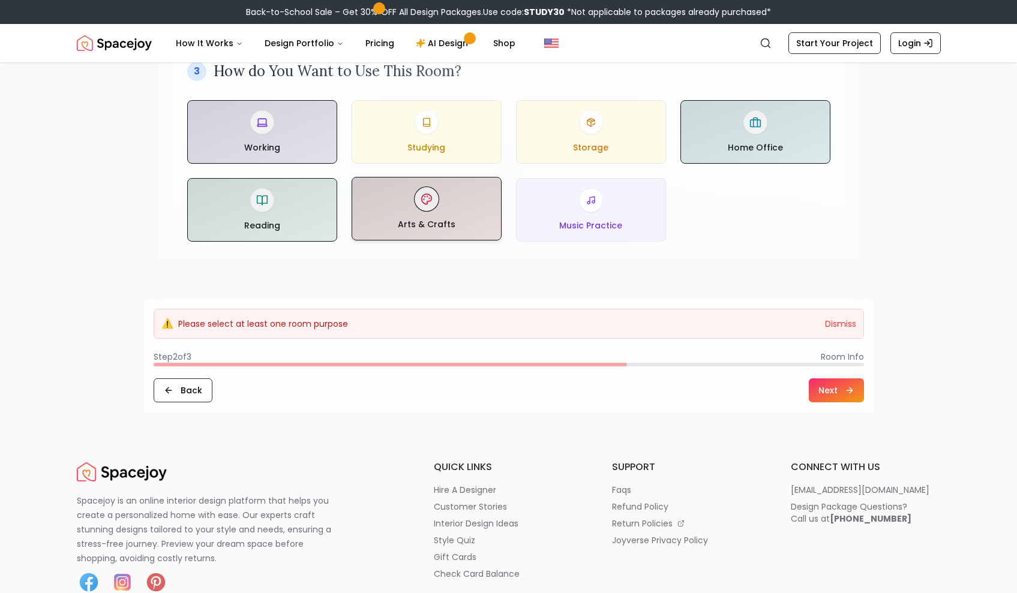
scroll to position [679, 0]
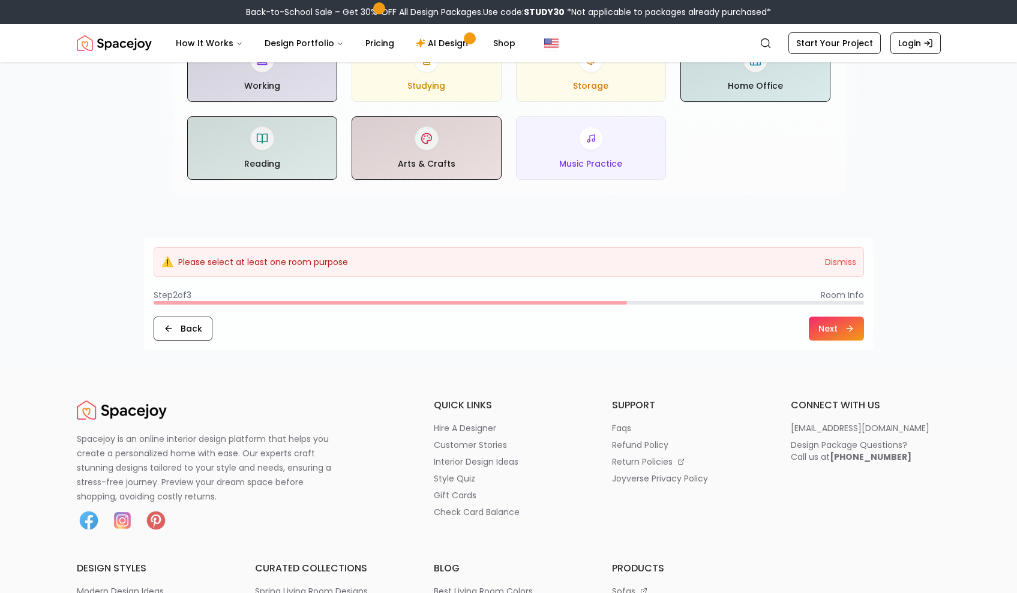
click at [857, 341] on button "Next" at bounding box center [836, 329] width 55 height 24
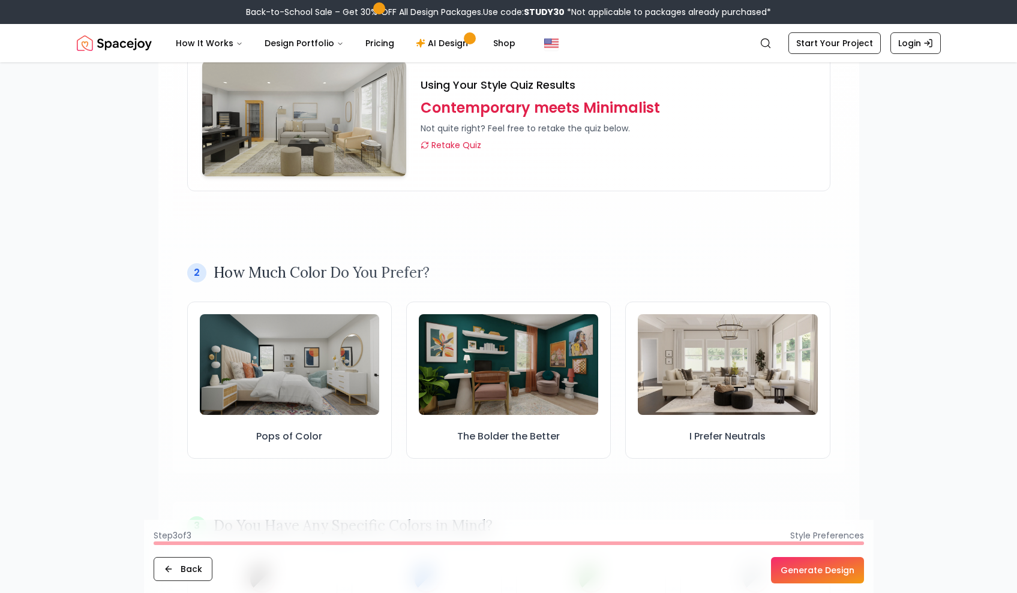
scroll to position [251, 0]
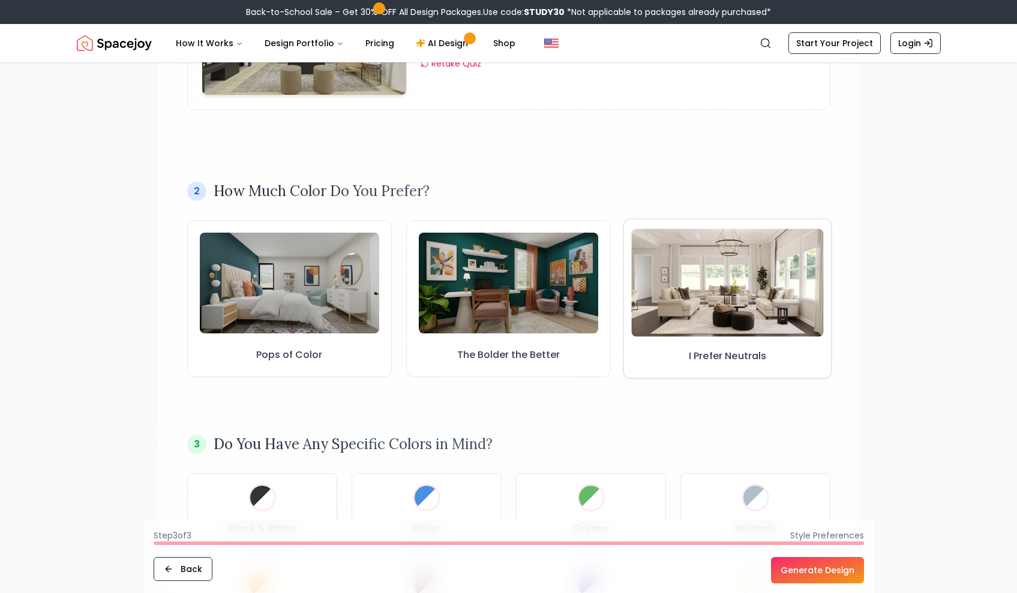
click at [702, 310] on img at bounding box center [728, 283] width 193 height 108
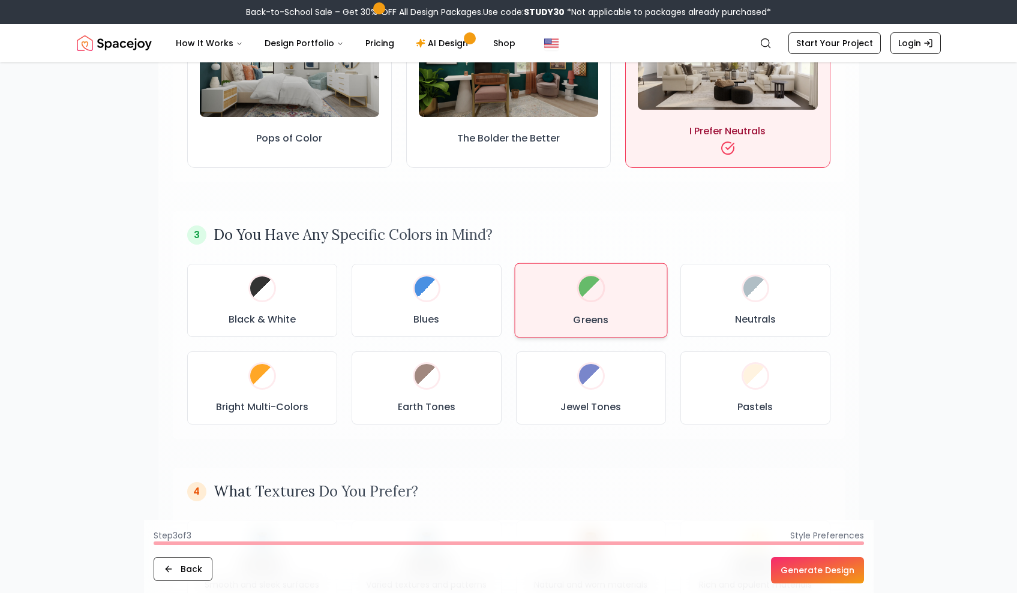
scroll to position [483, 0]
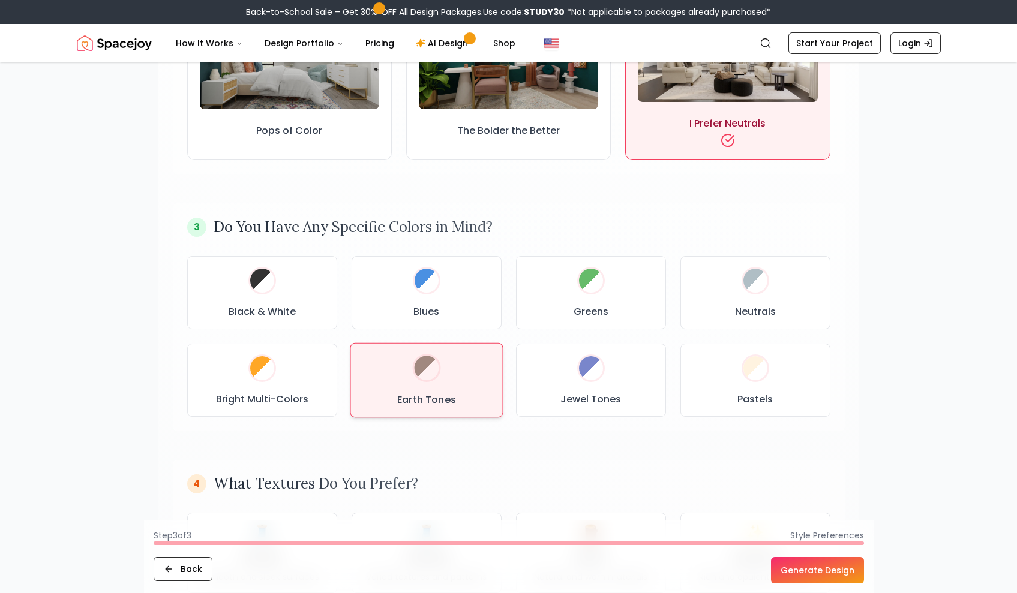
click at [448, 385] on div "Earth Tones" at bounding box center [426, 380] width 132 height 54
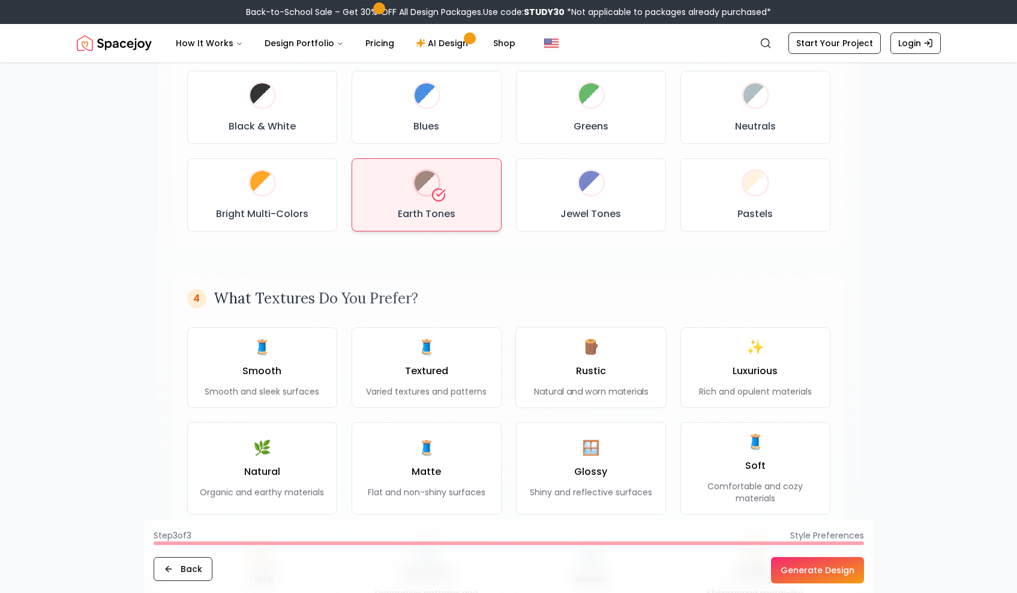
scroll to position [817, 0]
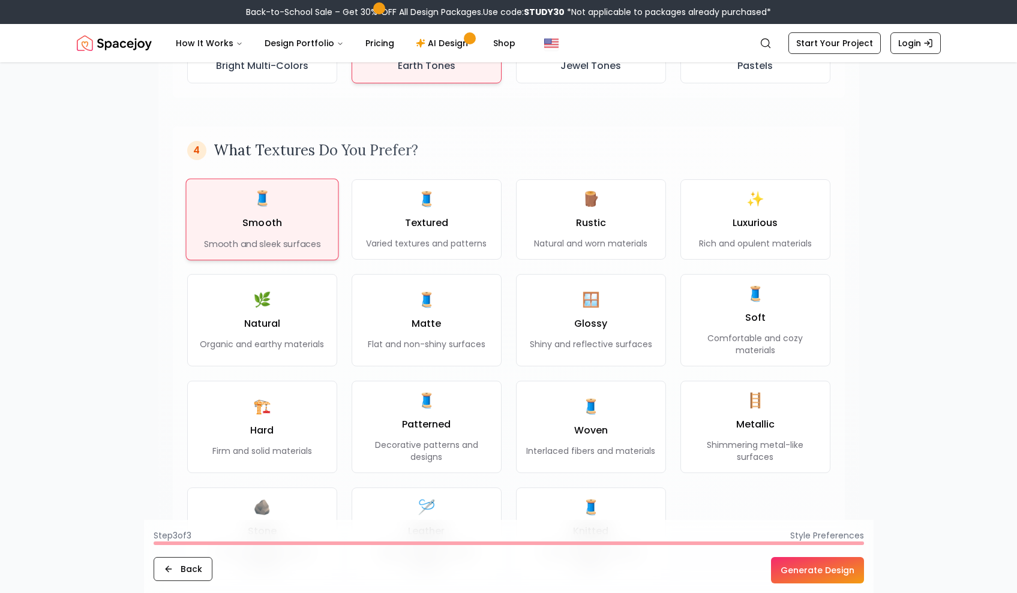
click at [292, 248] on p "Smooth and sleek surfaces" at bounding box center [261, 244] width 117 height 12
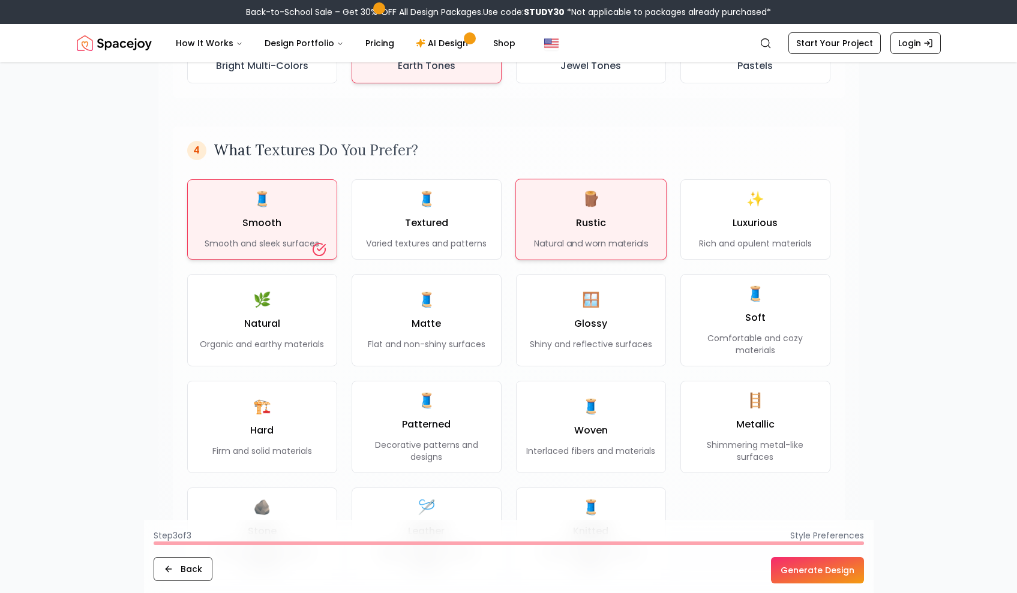
click at [605, 230] on div "🪵 Rustic Natural and worn materials" at bounding box center [590, 219] width 115 height 61
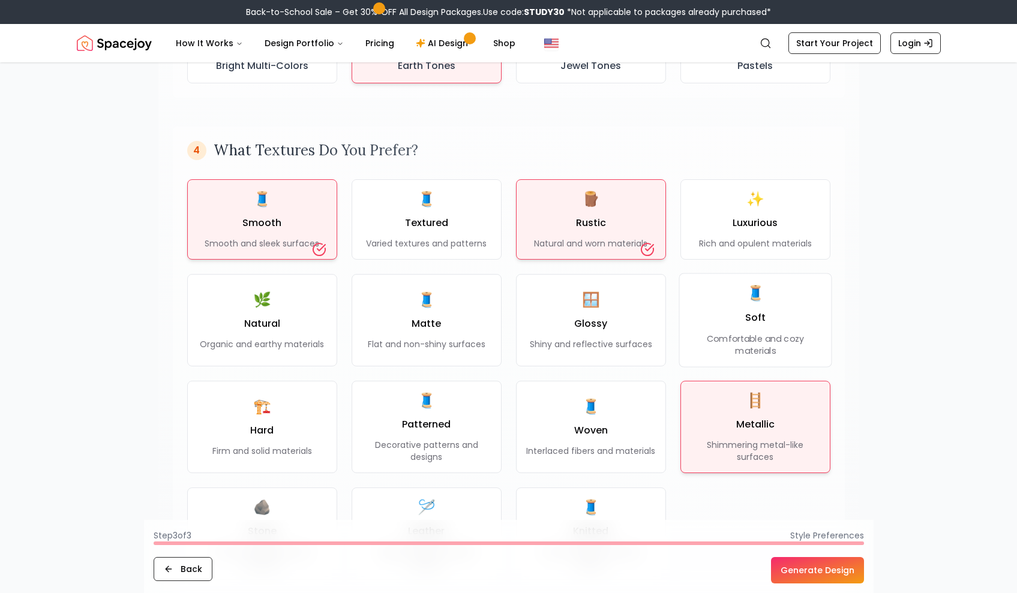
scroll to position [903, 0]
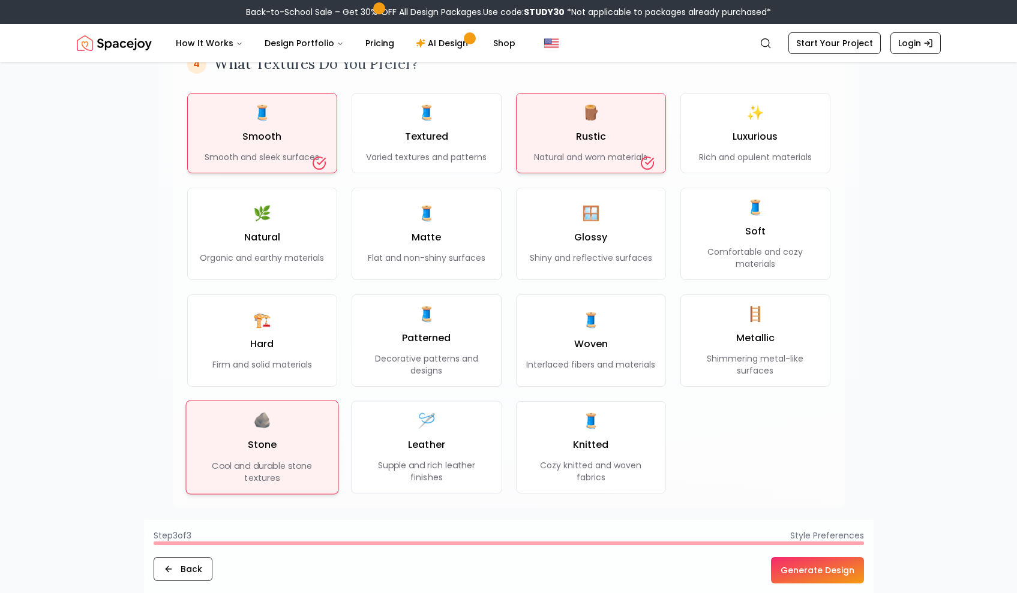
click at [297, 430] on div "🪨 Stone Cool and durable stone textures" at bounding box center [262, 447] width 132 height 73
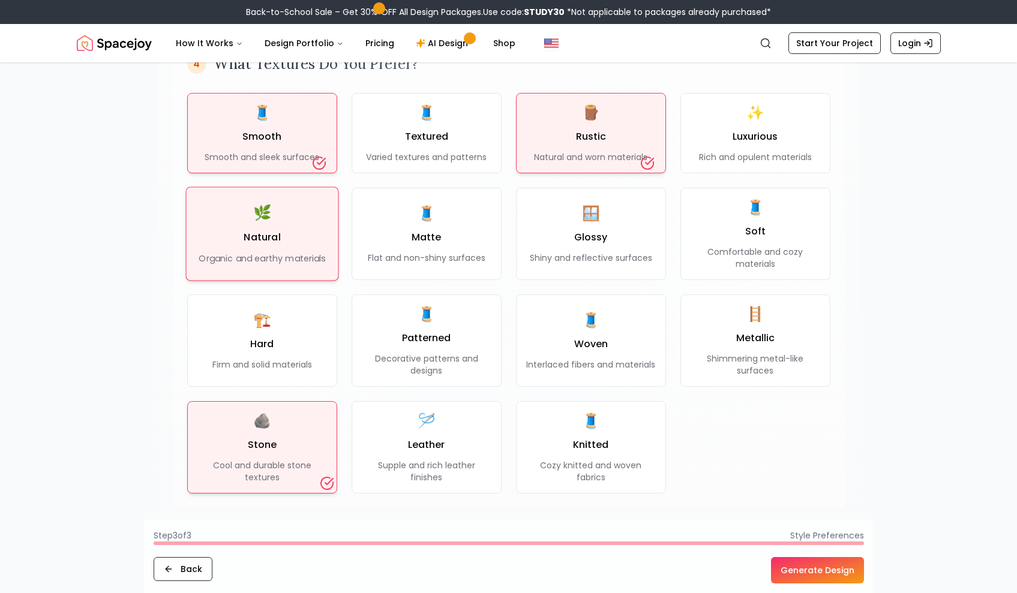
click at [330, 231] on button "🌿 Natural Organic and earthy materials" at bounding box center [261, 234] width 153 height 94
click at [813, 564] on button "Generate Design" at bounding box center [817, 570] width 93 height 26
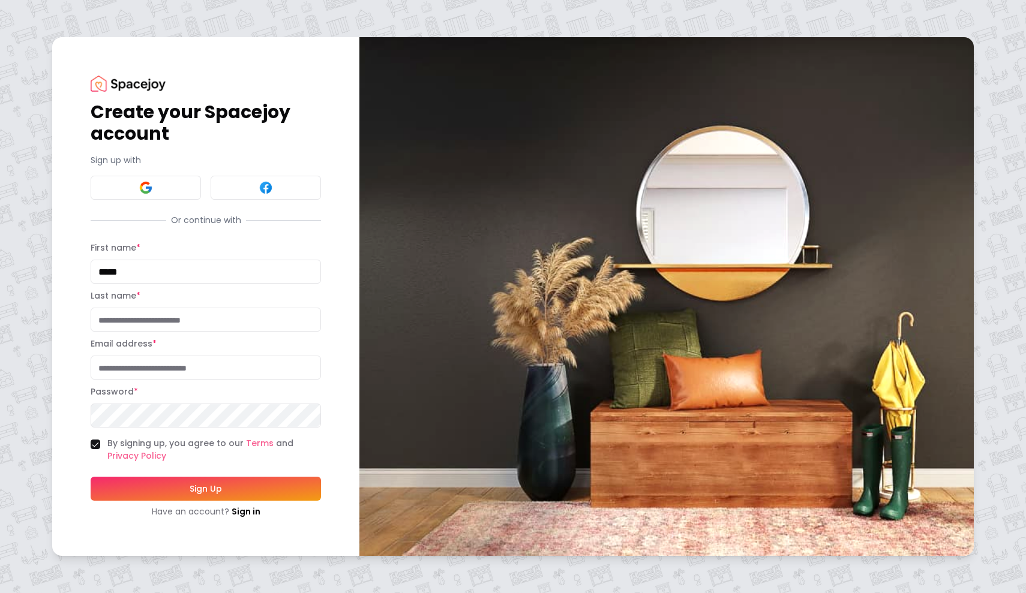
type input "*****"
paste input "**********"
type input "**********"
click at [230, 494] on button "Sign Up" at bounding box center [206, 489] width 230 height 24
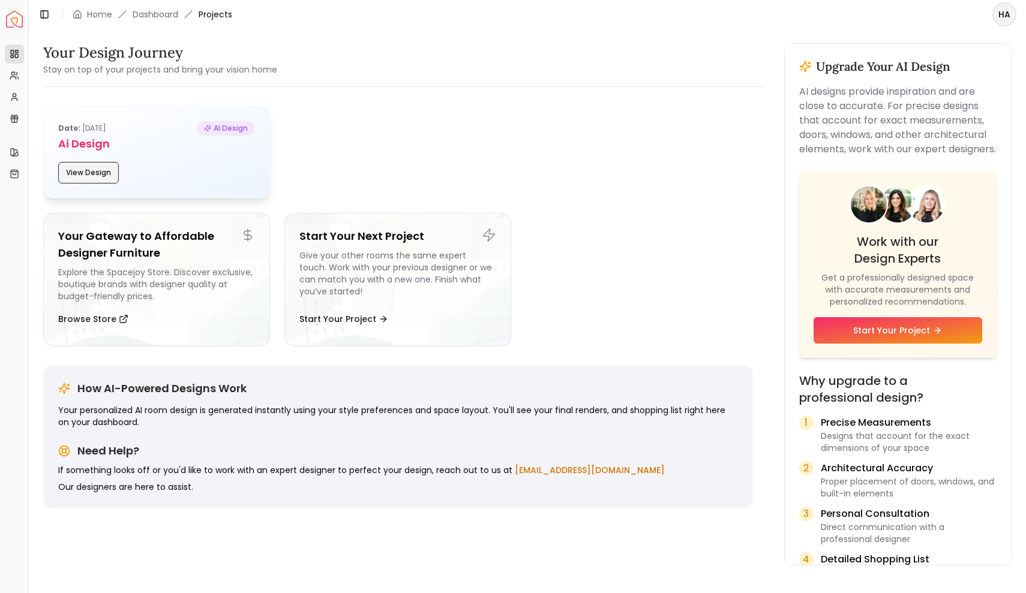
click at [96, 169] on button "View Design" at bounding box center [88, 173] width 61 height 22
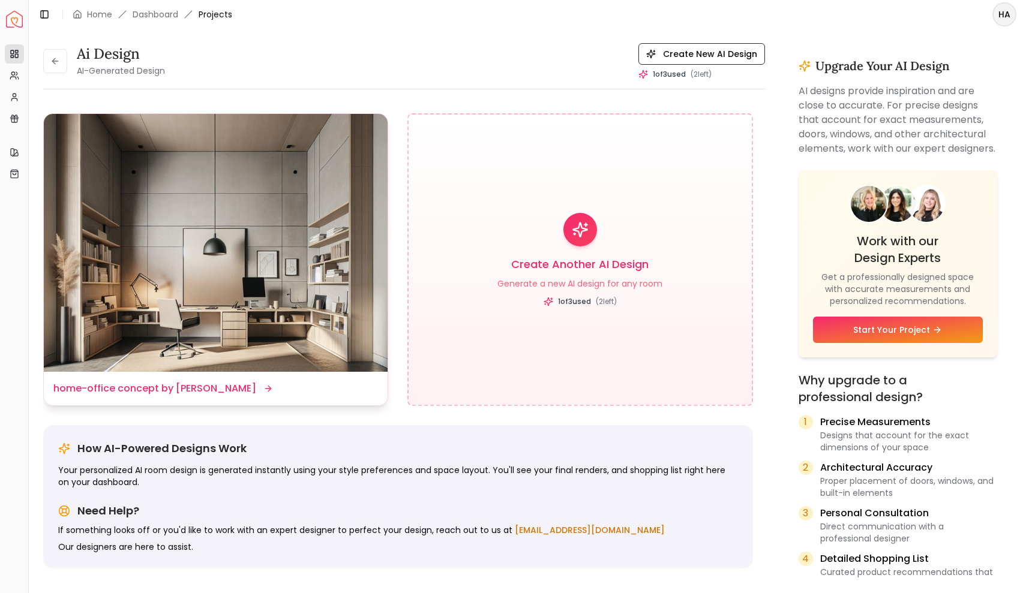
click at [204, 322] on img at bounding box center [216, 243] width 344 height 258
